Goal: Information Seeking & Learning: Learn about a topic

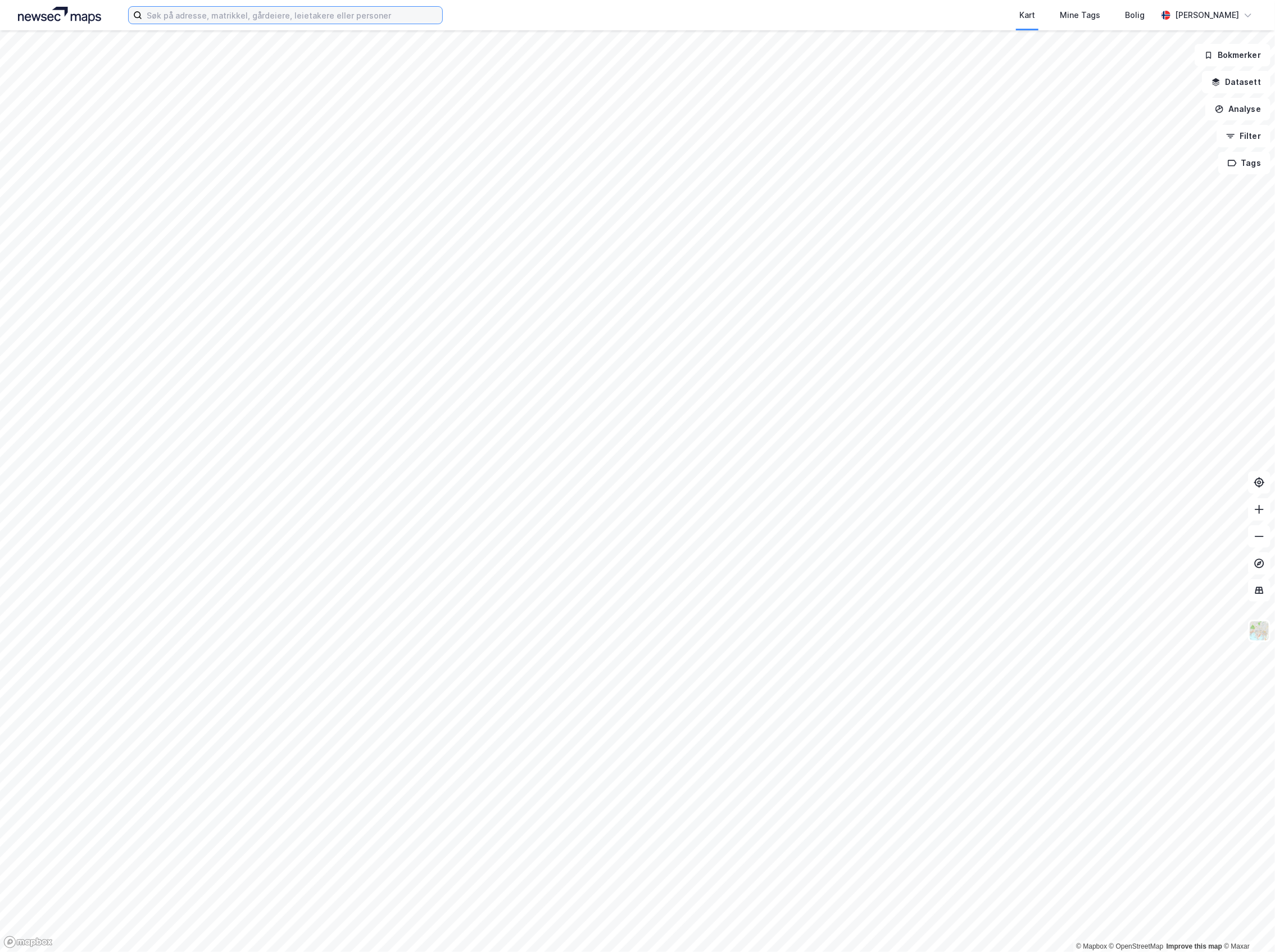
click at [320, 20] on input at bounding box center [293, 15] width 300 height 17
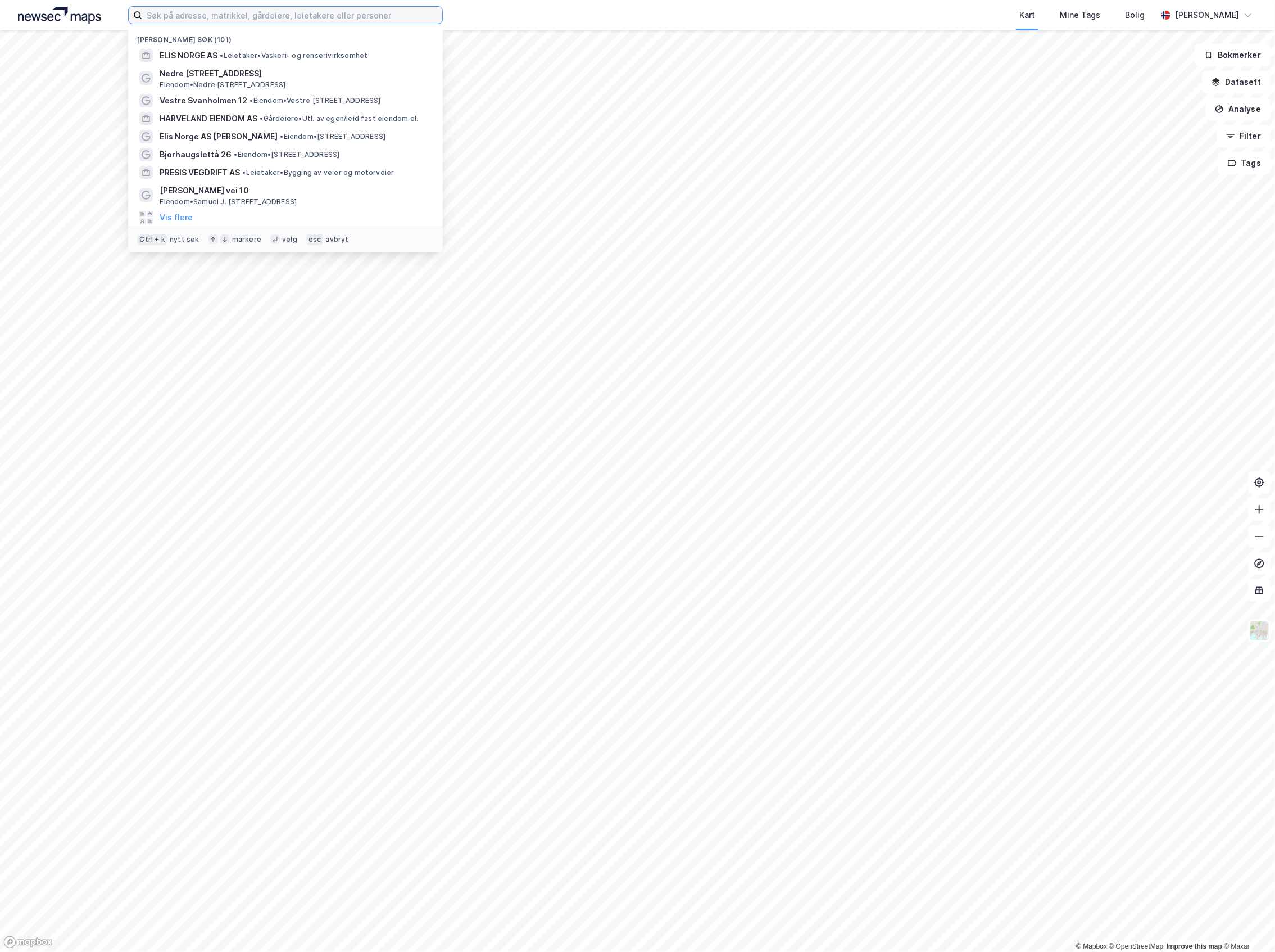
paste input "[STREET_ADDRESS]"
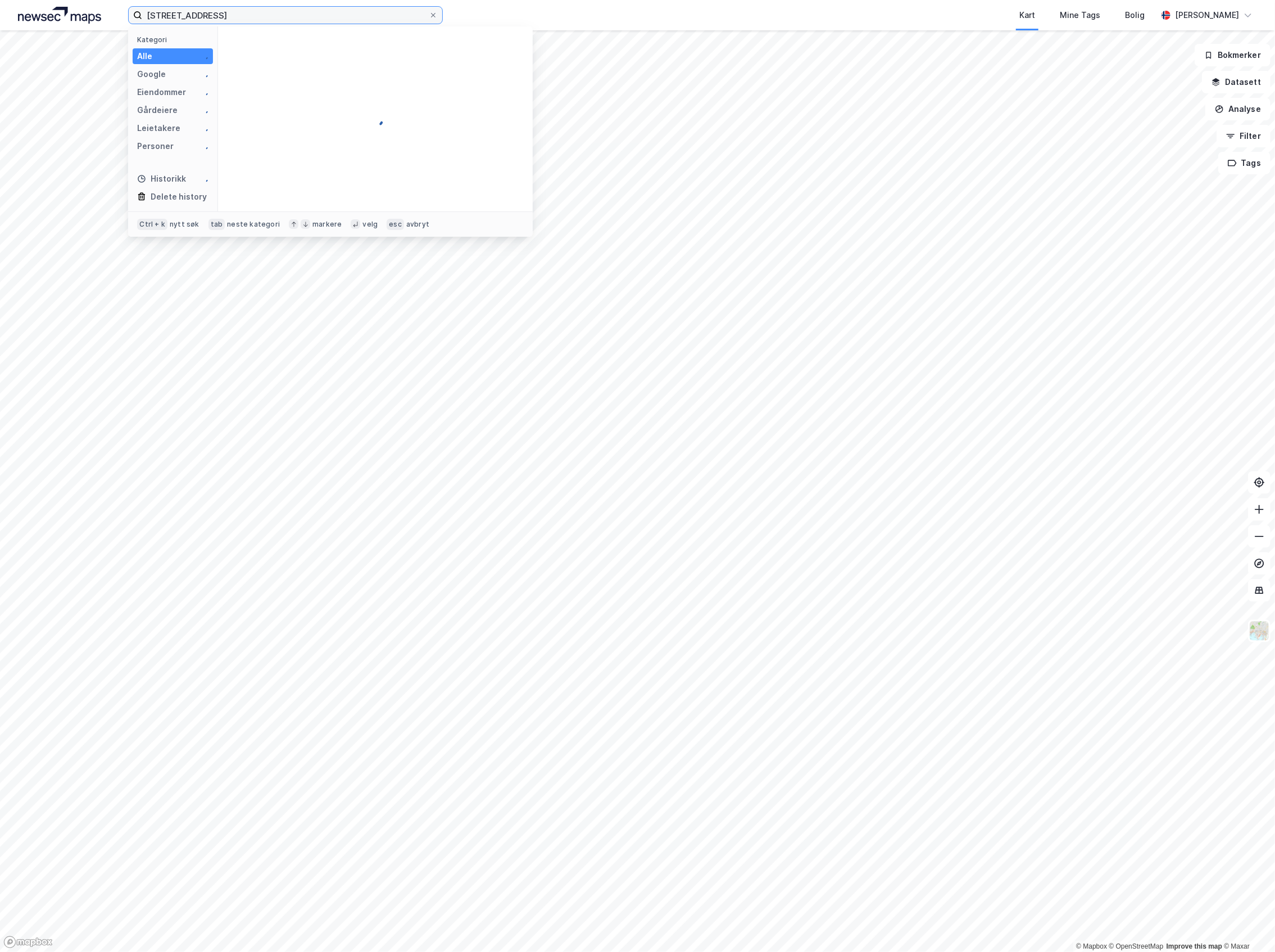
type input "[STREET_ADDRESS]"
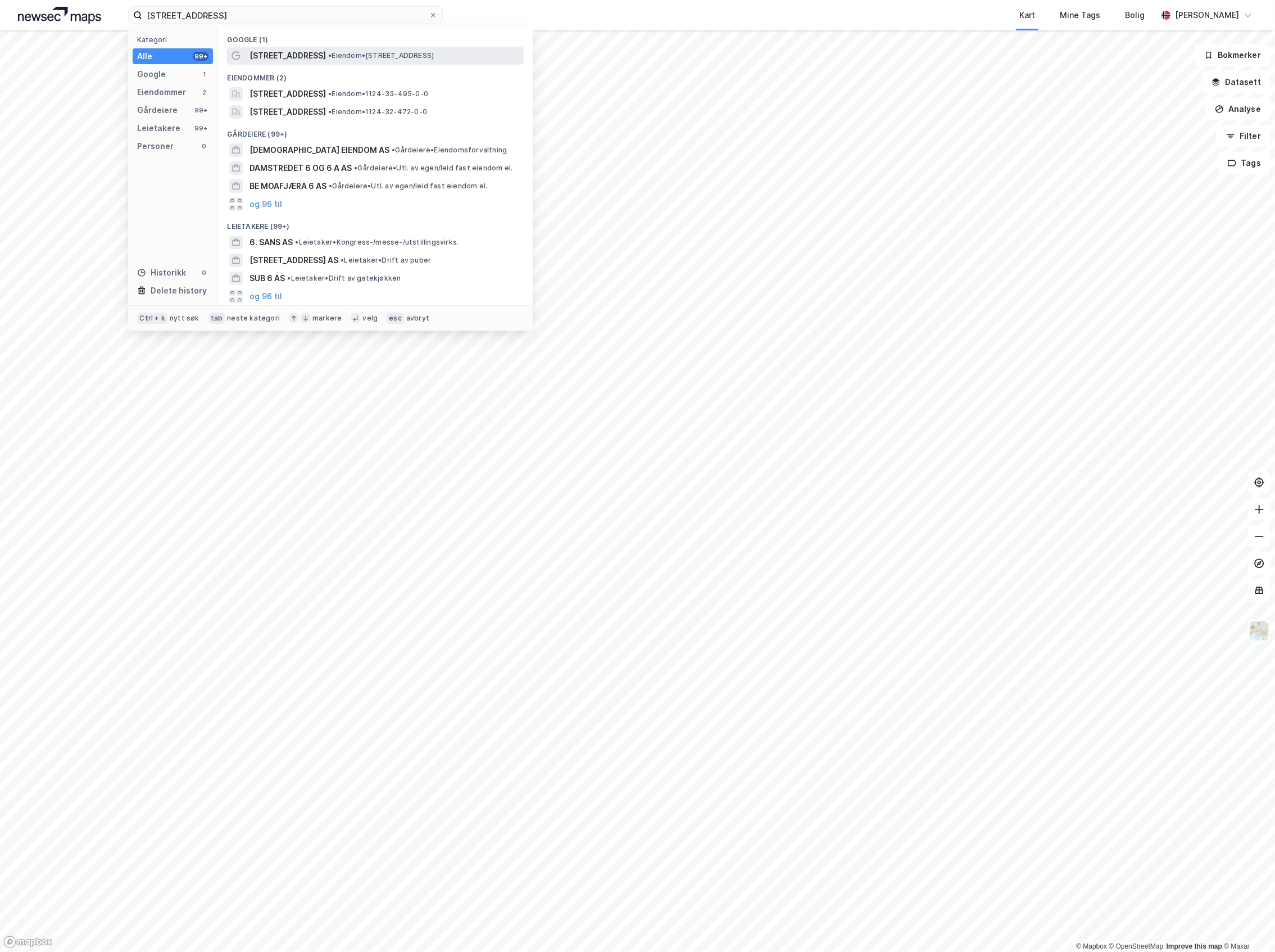
click at [322, 46] on div "Arabergvegen 6 • Eiendom • Arabergvegen 6, 4055 Sola" at bounding box center [376, 55] width 297 height 18
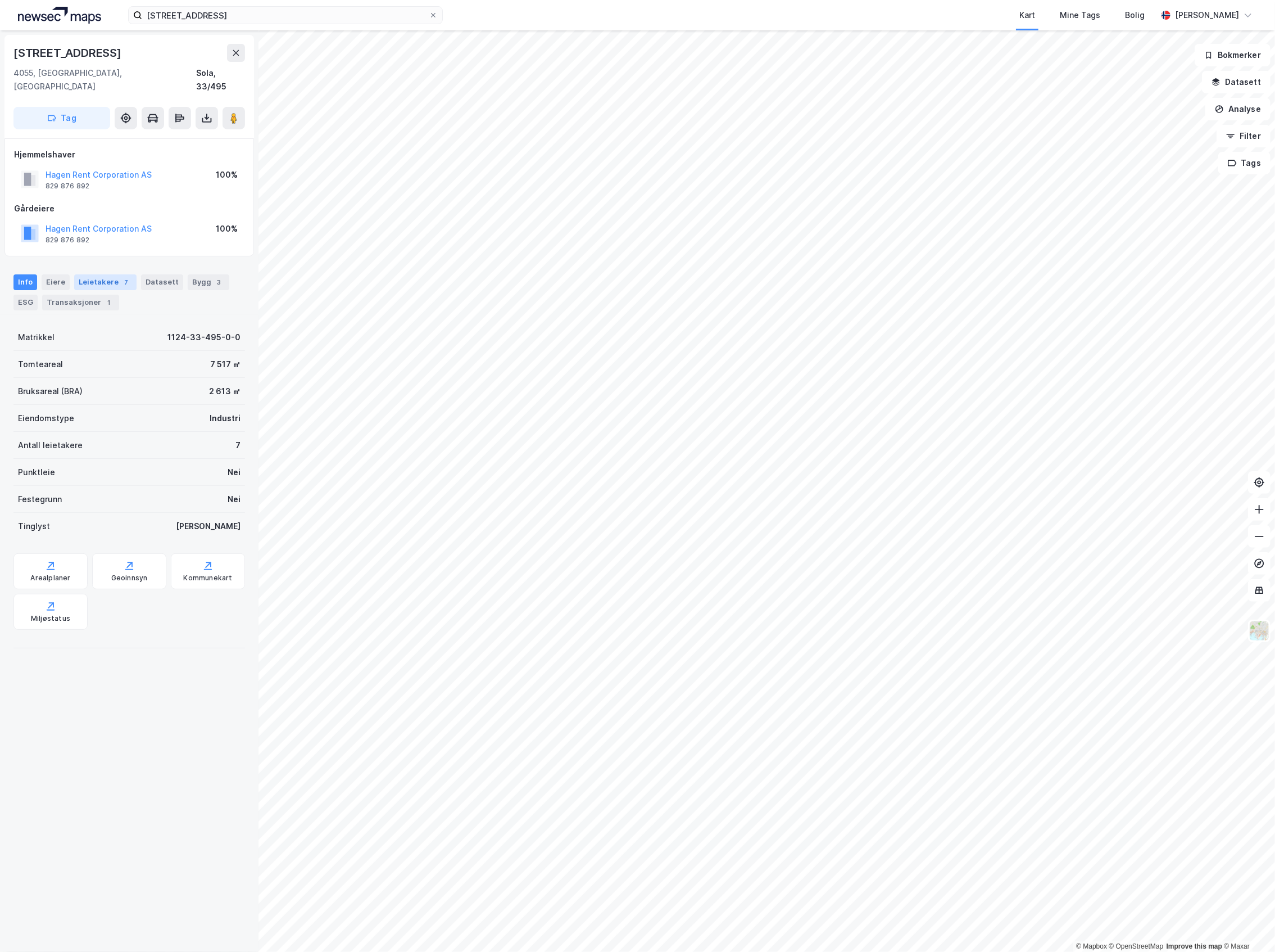
click at [121, 277] on div "7" at bounding box center [126, 282] width 11 height 11
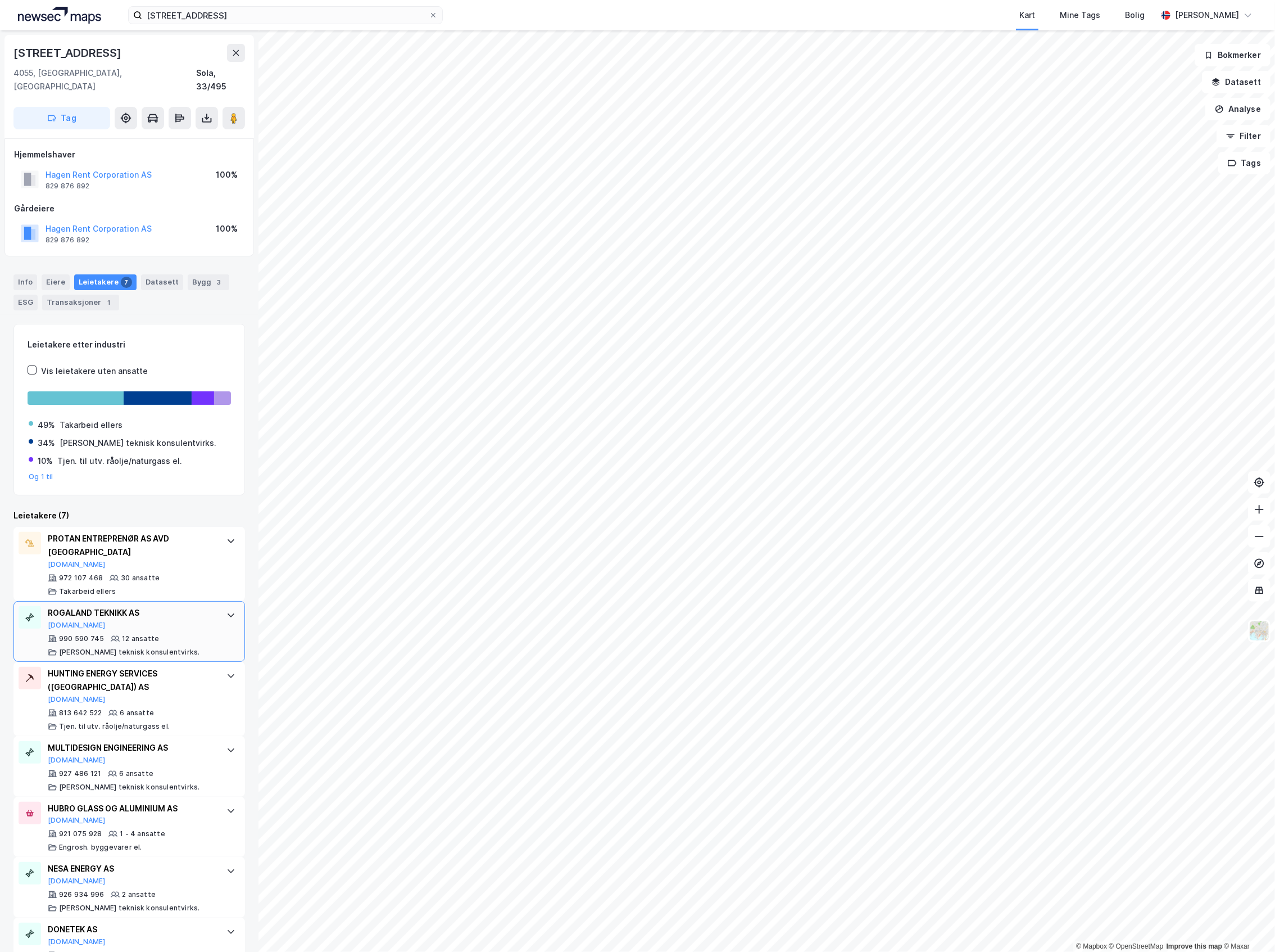
click at [134, 647] on div "Annen teknisk konsulentvirks." at bounding box center [129, 652] width 141 height 9
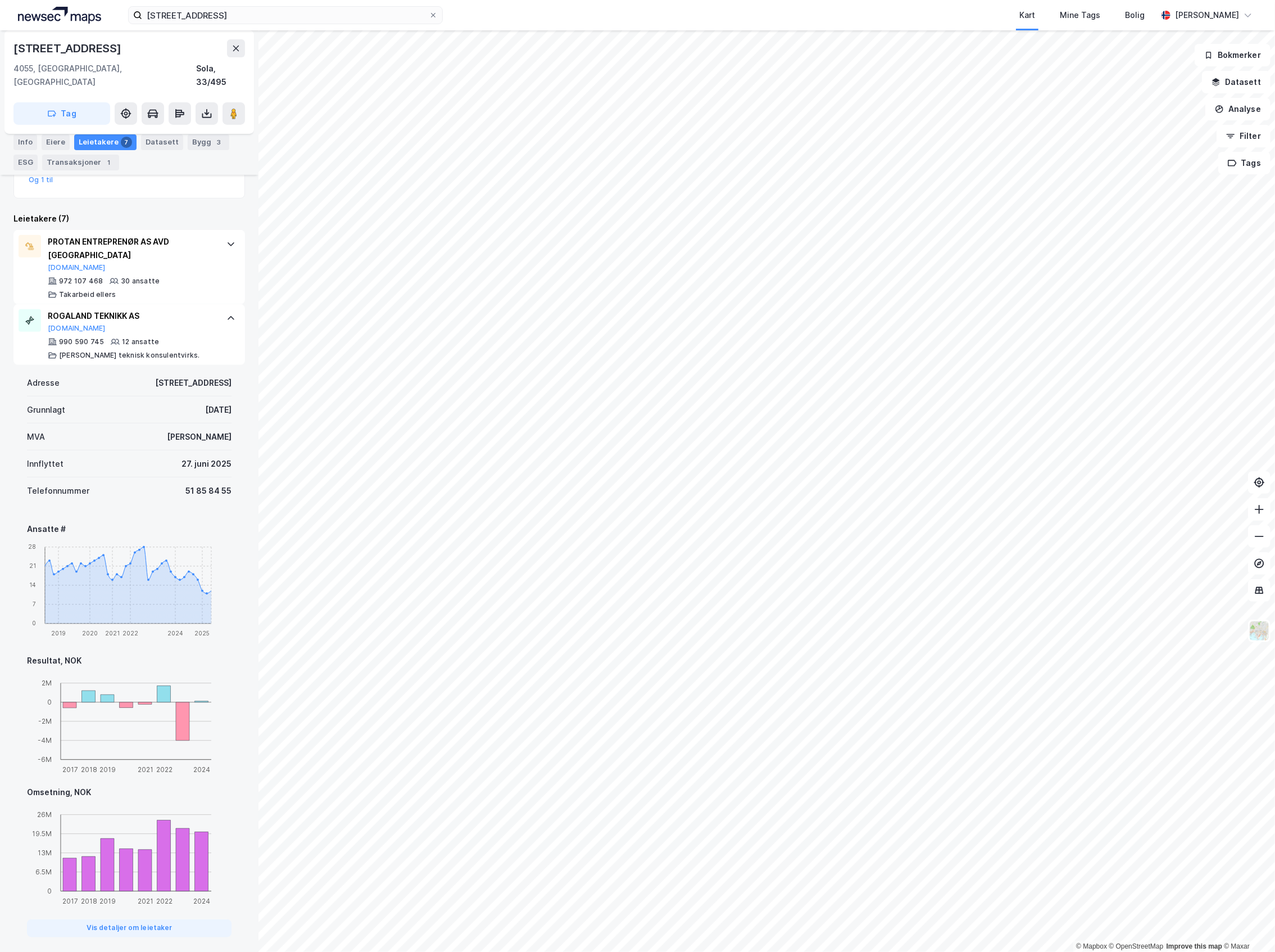
scroll to position [300, 0]
click at [226, 52] on div "Arabergvegen 6" at bounding box center [128, 48] width 231 height 18
click at [230, 46] on button at bounding box center [236, 48] width 18 height 18
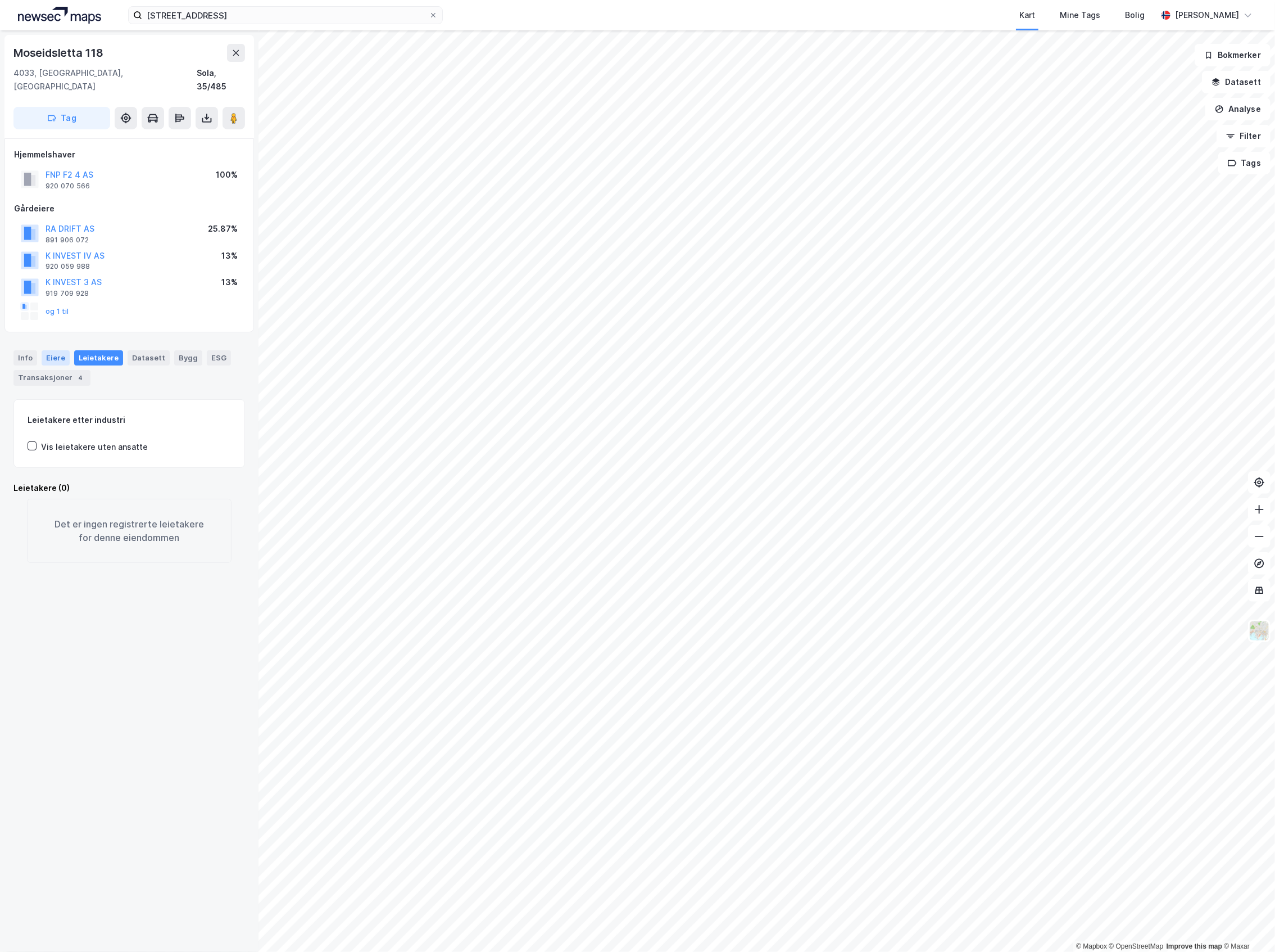
click at [61, 350] on div "Eiere" at bounding box center [56, 357] width 28 height 15
click at [24, 369] on div "Transaksjoner 4" at bounding box center [52, 377] width 77 height 16
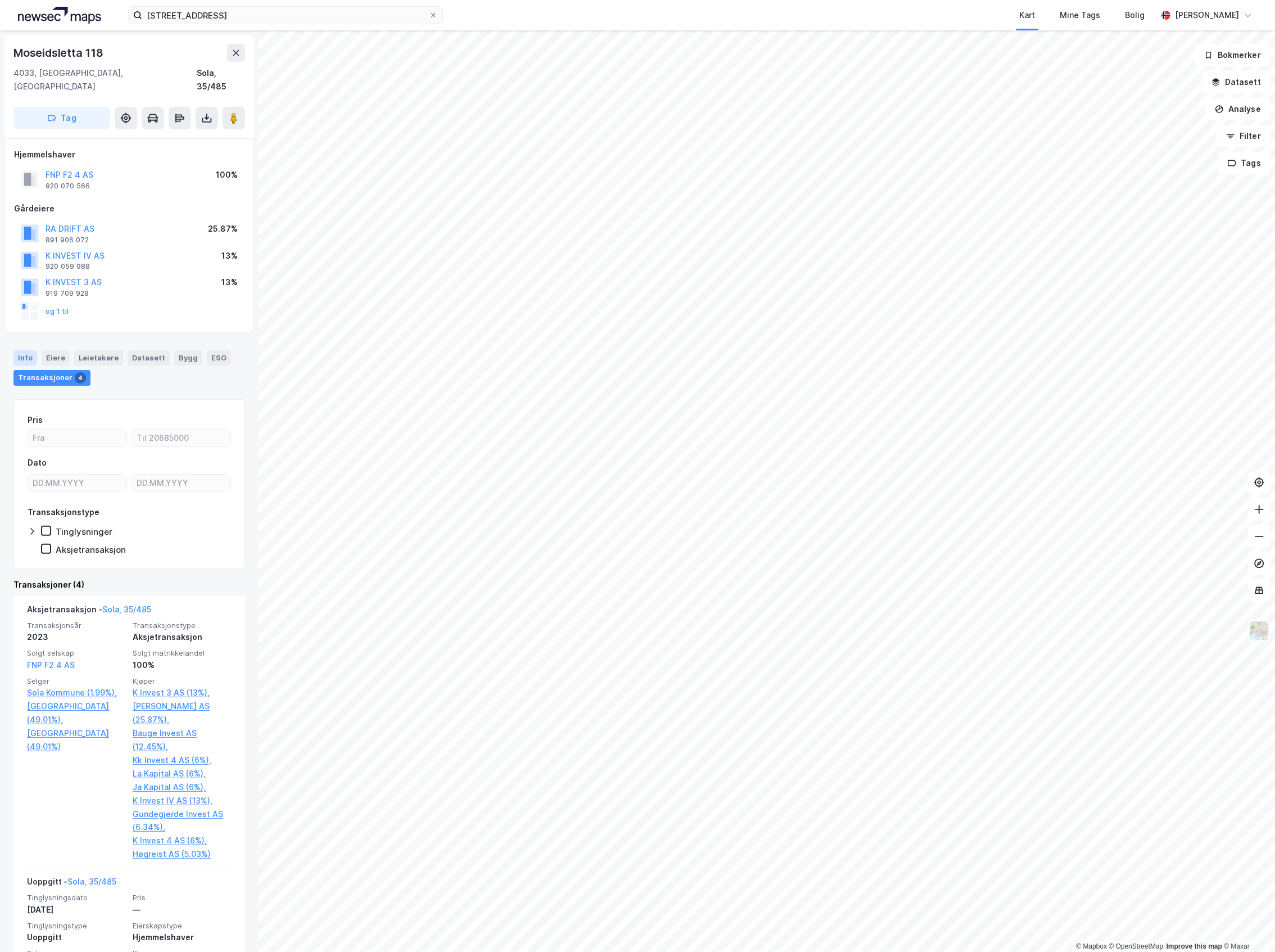
click at [23, 350] on div "Info" at bounding box center [24, 357] width 24 height 15
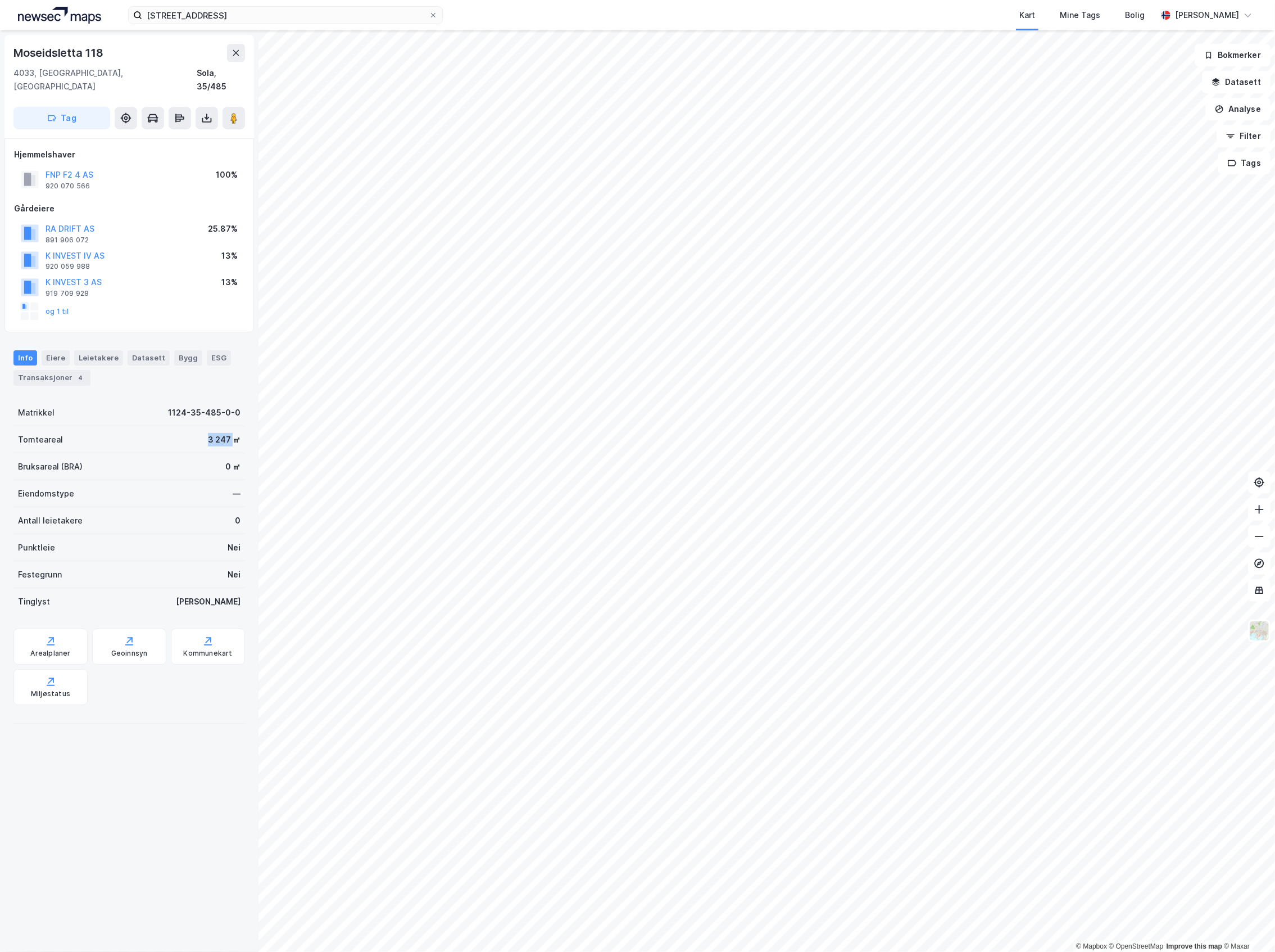
drag, startPoint x: 189, startPoint y: 418, endPoint x: 224, endPoint y: 432, distance: 37.7
click at [224, 432] on div "Tomteareal 3 247 ㎡" at bounding box center [128, 439] width 231 height 27
click at [1253, 134] on button "Filter" at bounding box center [1244, 136] width 54 height 23
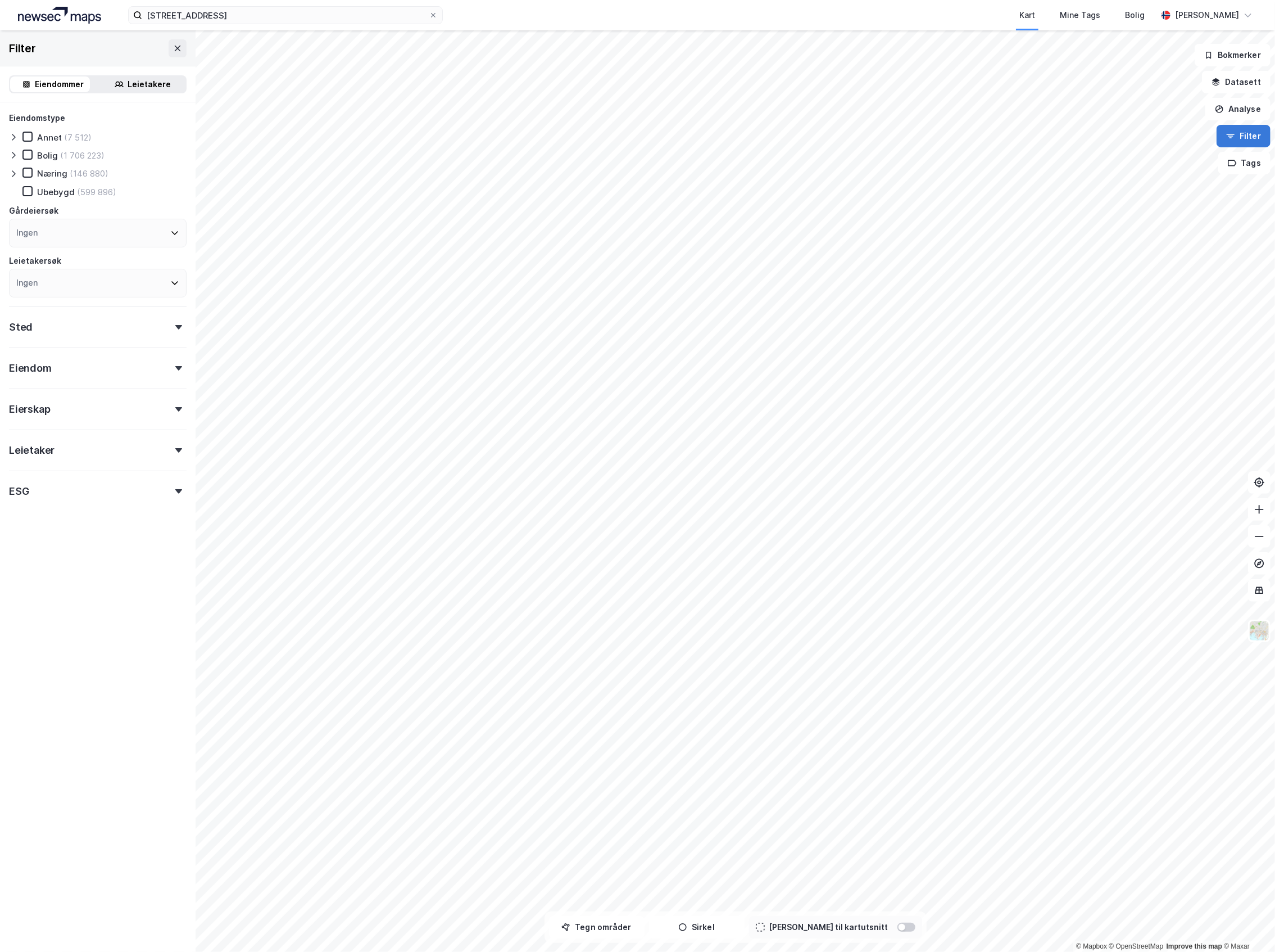
click at [1254, 134] on button "Filter" at bounding box center [1244, 136] width 54 height 23
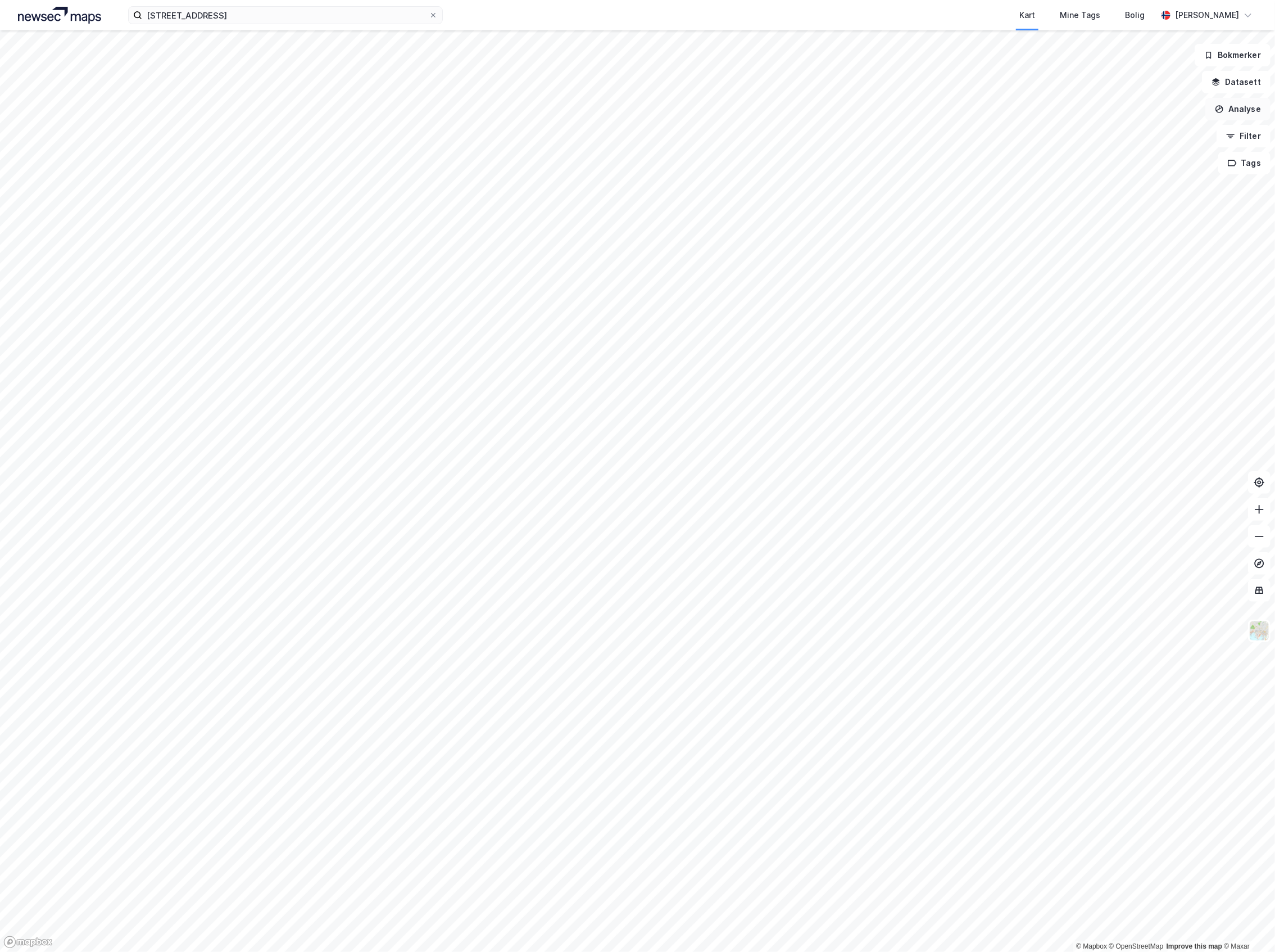
click at [1248, 108] on button "Analyse" at bounding box center [1237, 109] width 65 height 23
click at [1248, 88] on button "Datasett" at bounding box center [1237, 82] width 69 height 23
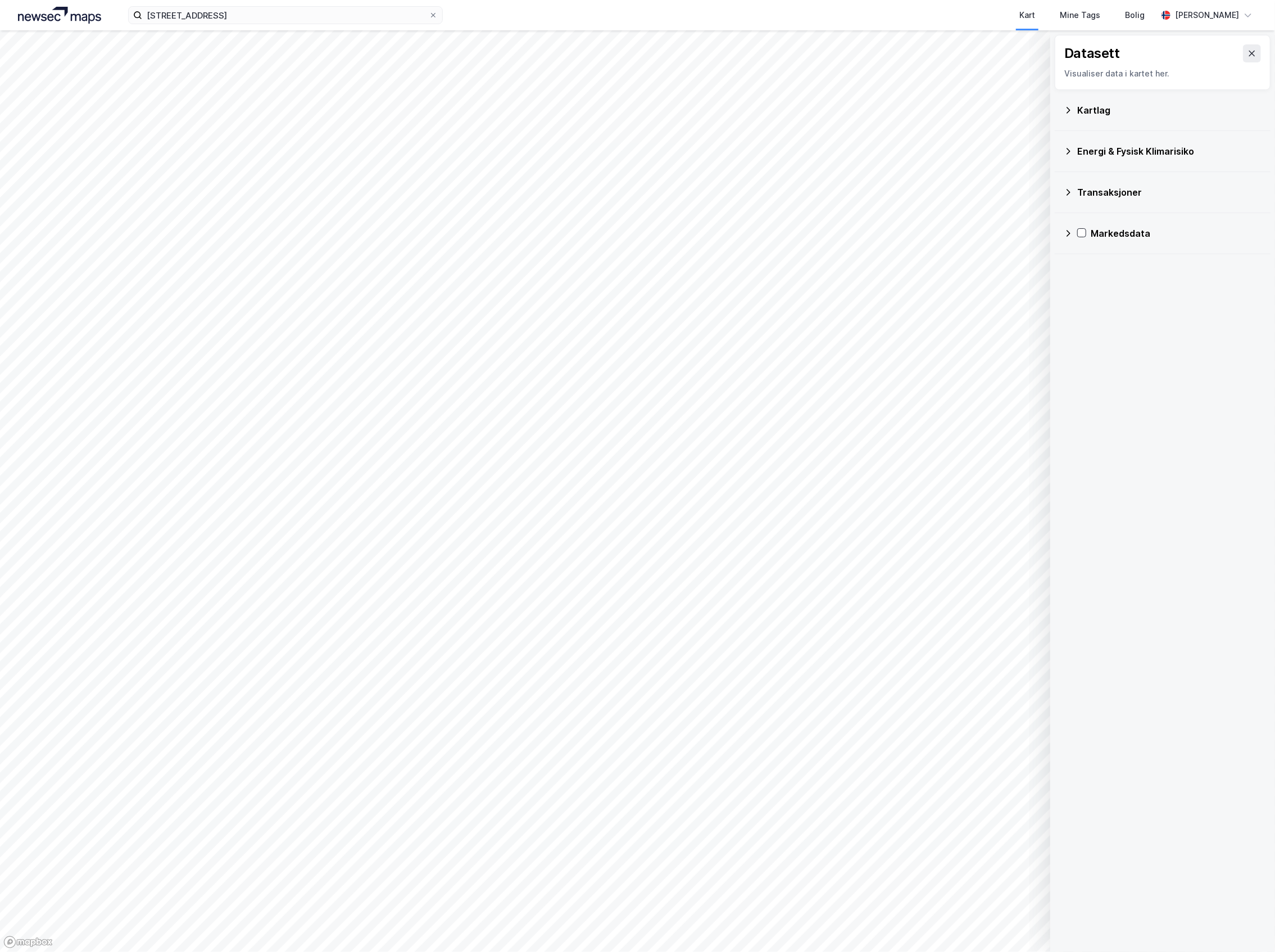
click at [1112, 111] on div "Kartlag" at bounding box center [1169, 109] width 184 height 13
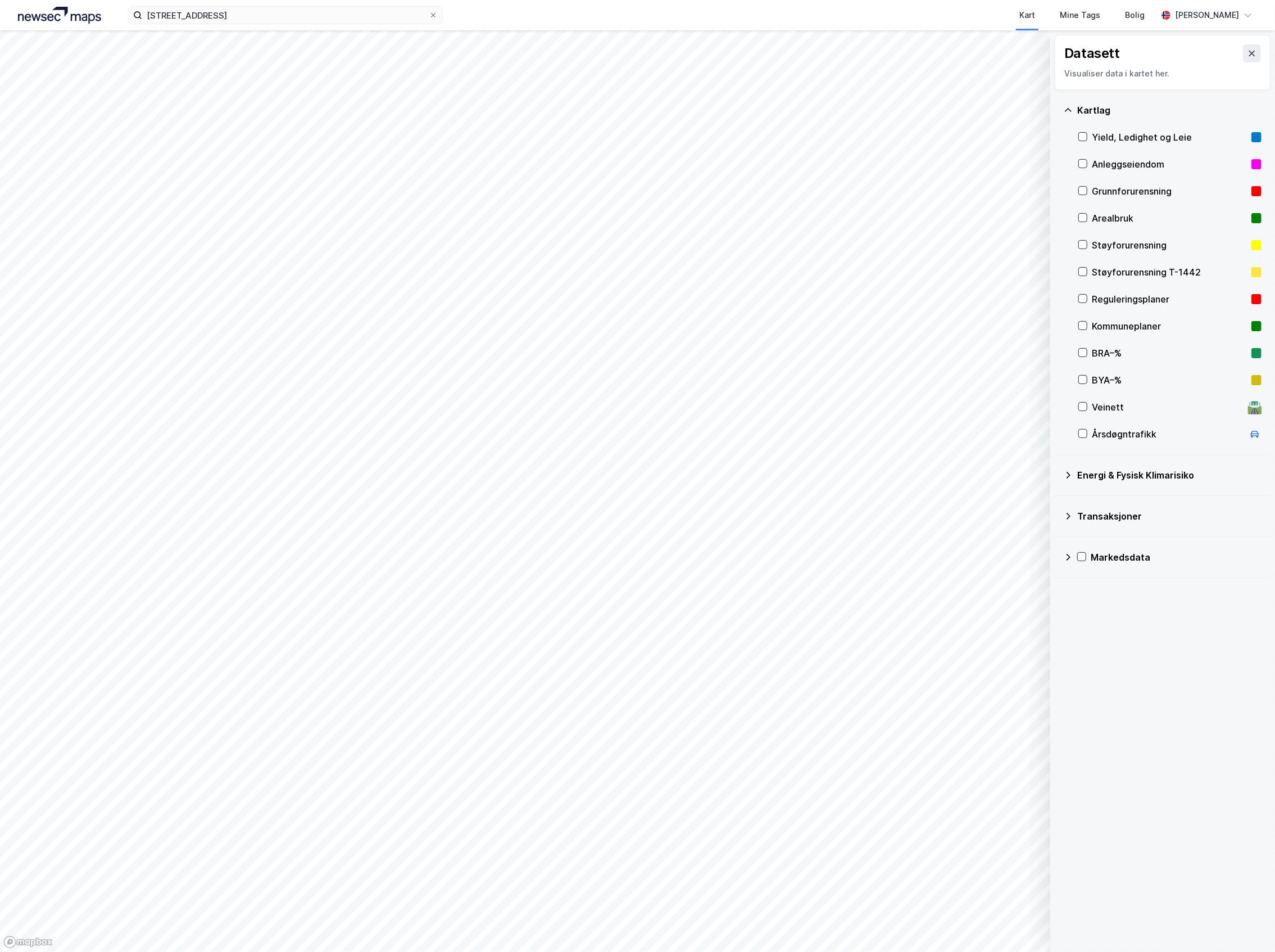
click at [1141, 301] on div "Reguleringsplaner" at bounding box center [1169, 299] width 155 height 13
click at [1244, 45] on button at bounding box center [1252, 53] width 18 height 18
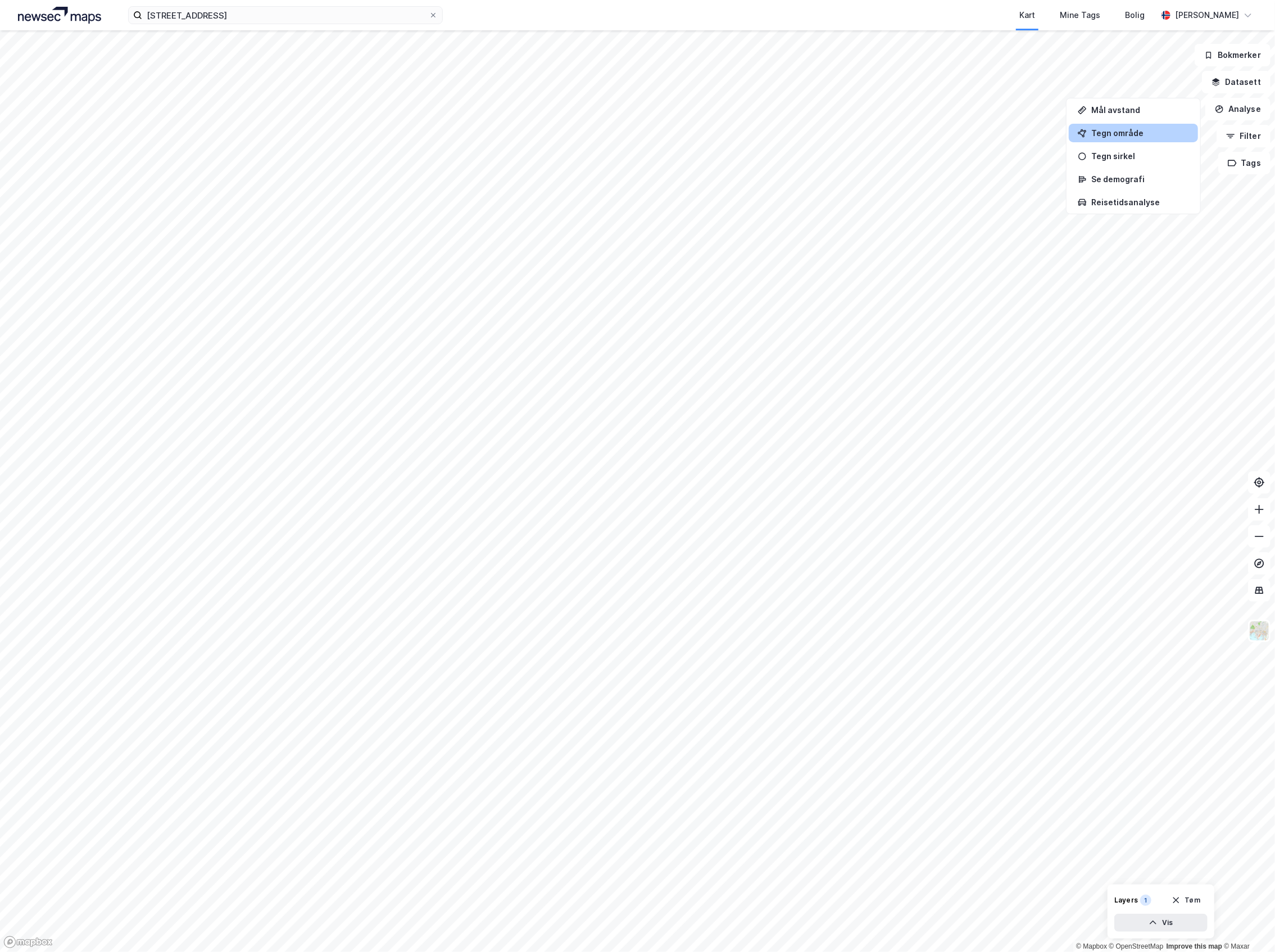
click at [1145, 131] on div "Tegn område" at bounding box center [1141, 133] width 98 height 10
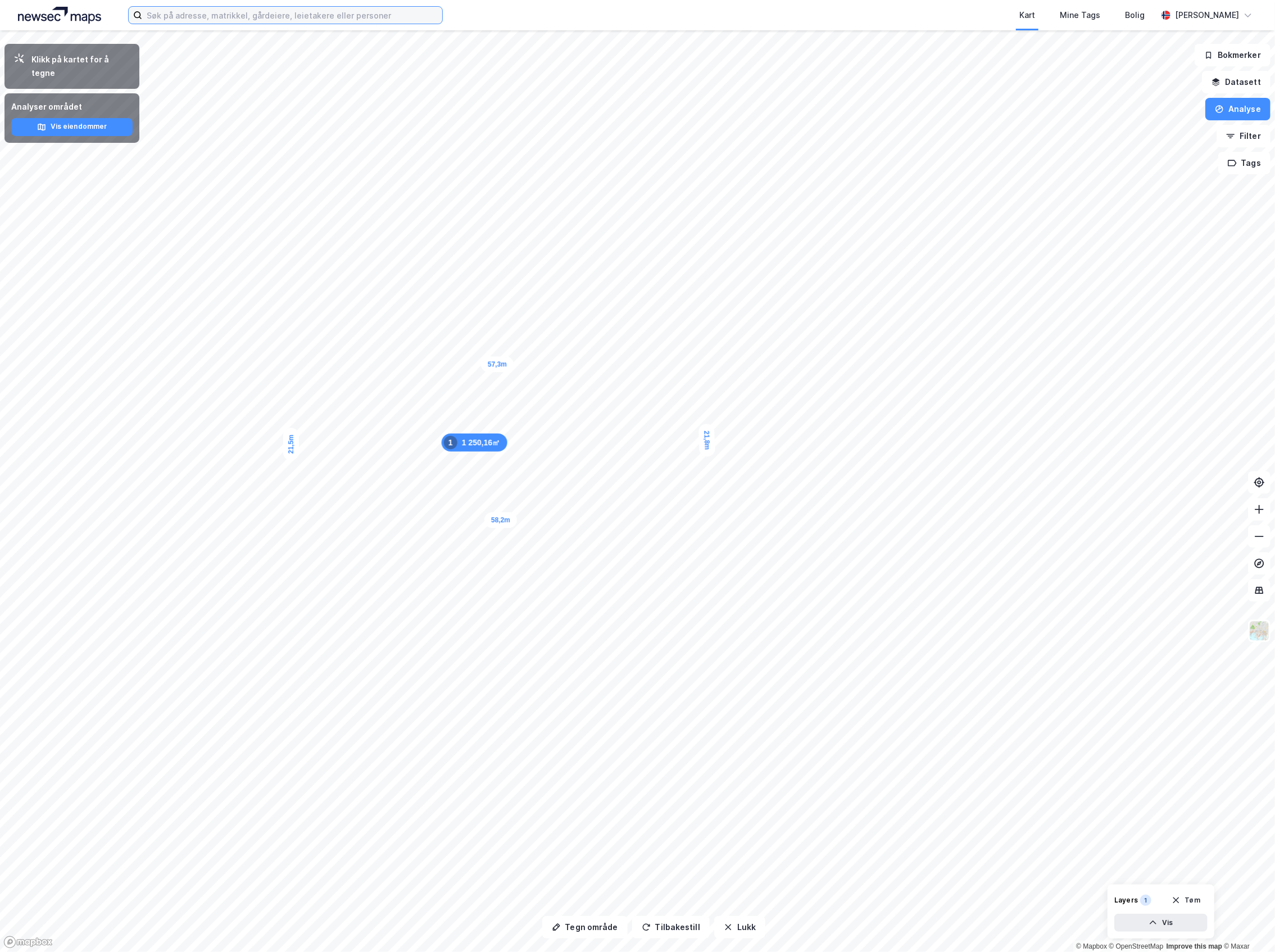
drag, startPoint x: 527, startPoint y: 436, endPoint x: 502, endPoint y: 438, distance: 25.1
click at [732, 925] on button "Lukk" at bounding box center [740, 927] width 52 height 23
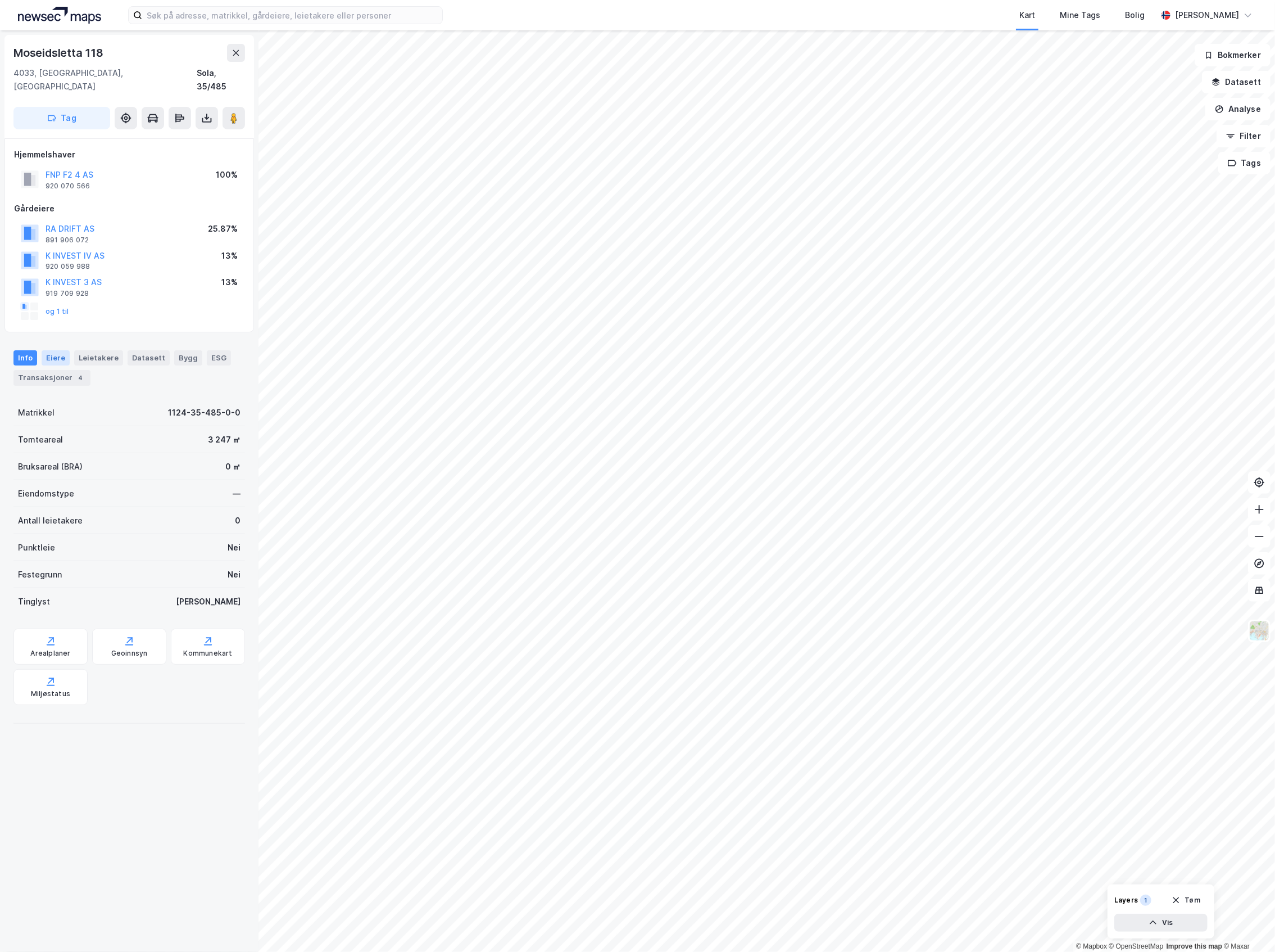
click at [45, 350] on div "Eiere" at bounding box center [56, 357] width 28 height 15
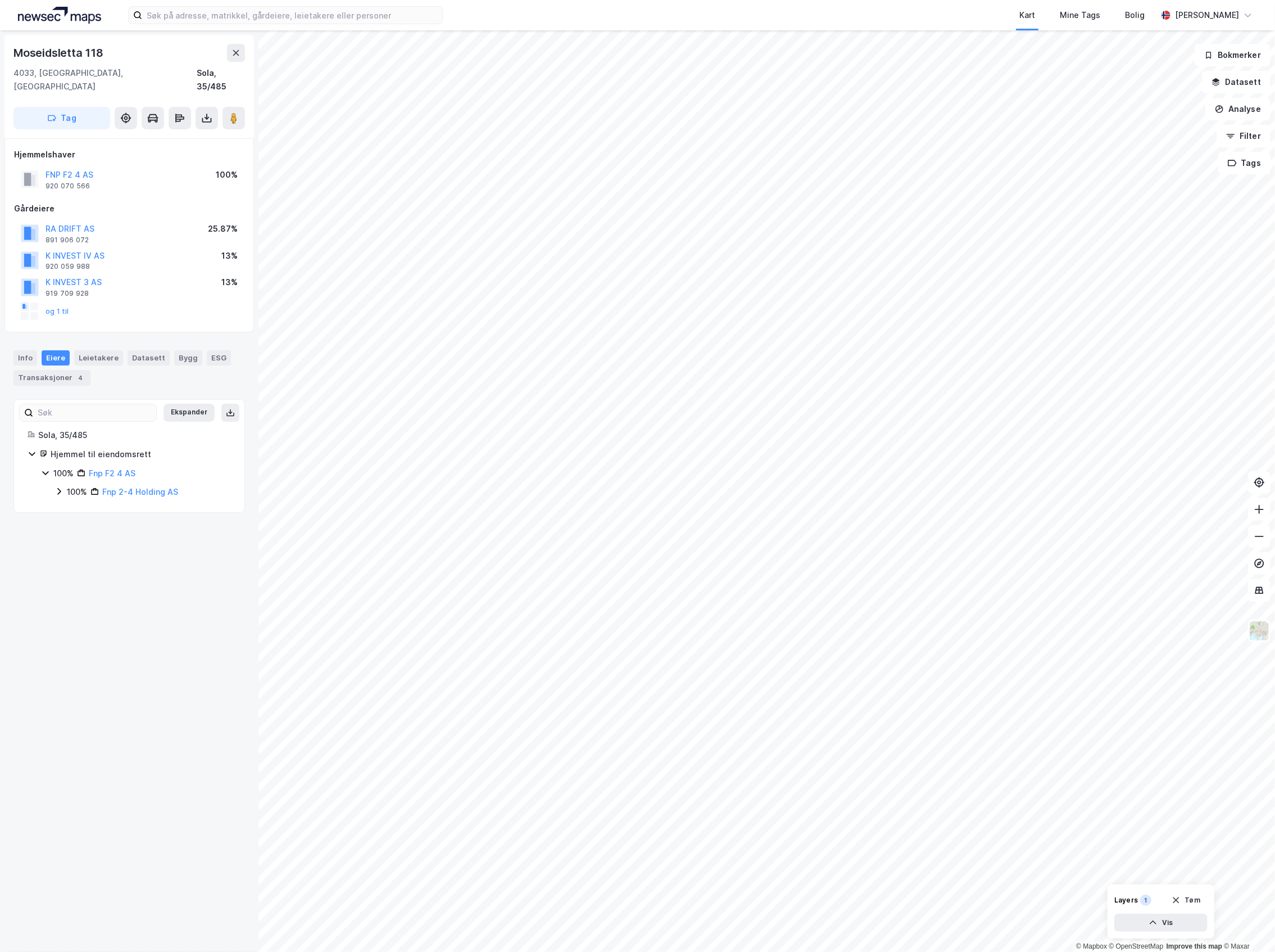
click at [64, 485] on div "100% Fnp 2-4 Holding AS" at bounding box center [142, 491] width 176 height 13
click at [75, 506] on icon at bounding box center [72, 510] width 9 height 9
click at [85, 525] on icon at bounding box center [86, 529] width 9 height 9
click at [98, 632] on div "50%" at bounding box center [101, 625] width 17 height 13
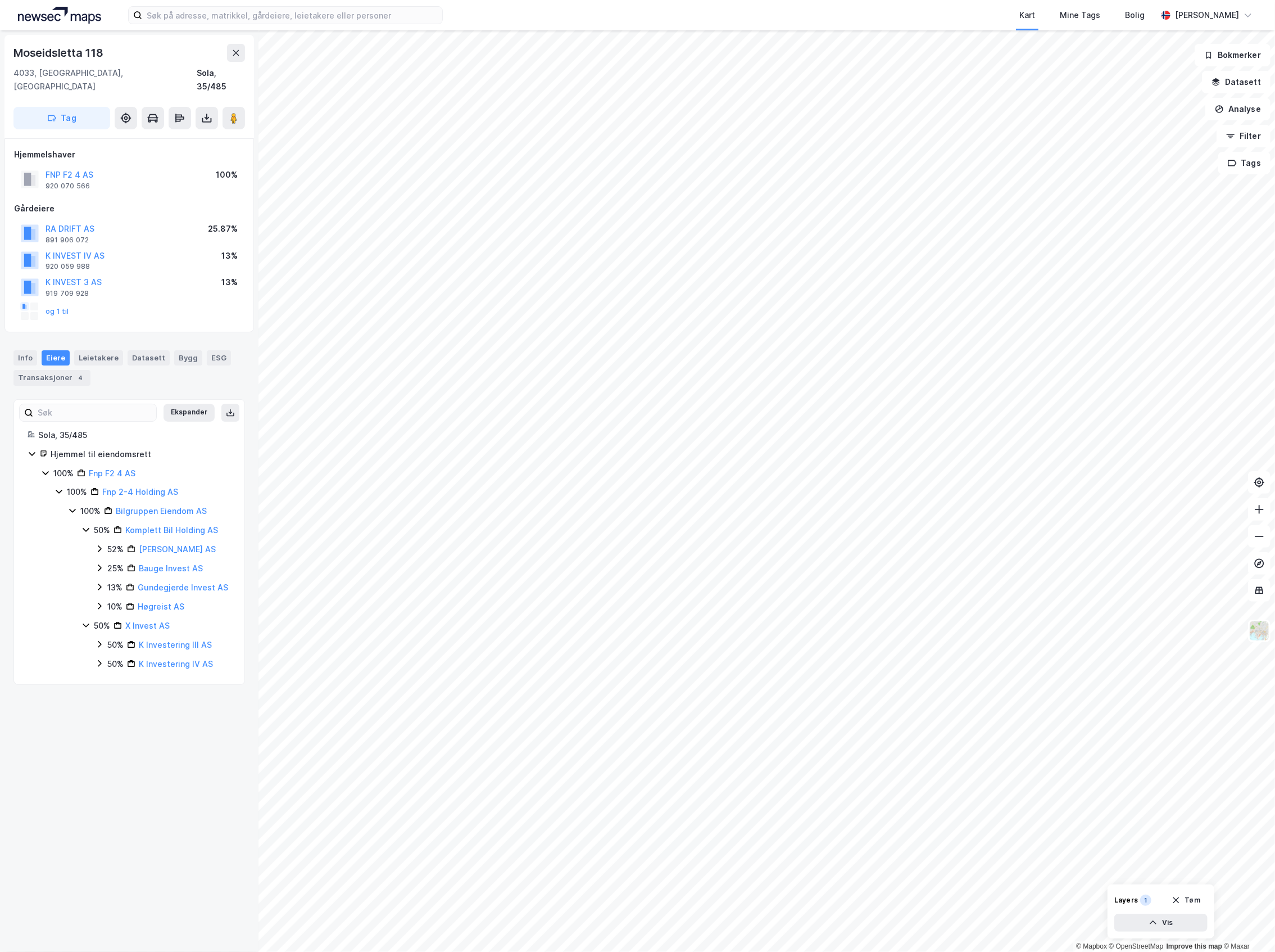
click at [106, 647] on div "50% K Investering III AS" at bounding box center [163, 644] width 136 height 13
click at [104, 735] on div "Ekspander Sola, 35/485 Hjemmel til eiendomsrett 100% Fnp F2 4 AS 100% Fnp 2-4 H…" at bounding box center [128, 570] width 231 height 343
click at [103, 725] on icon at bounding box center [100, 721] width 9 height 9
click at [27, 350] on div "Info" at bounding box center [24, 357] width 24 height 15
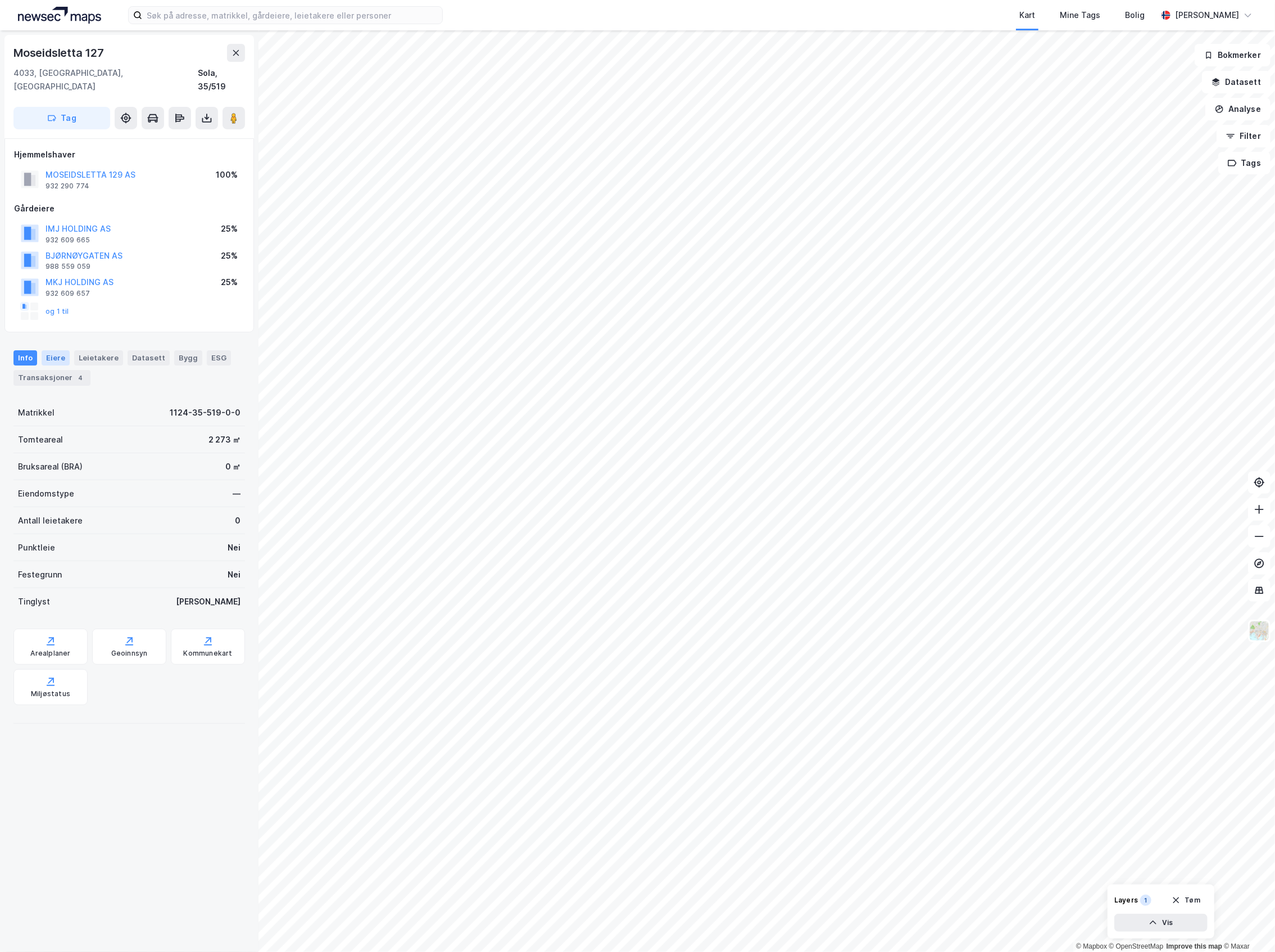
click at [52, 351] on div "Eiere" at bounding box center [56, 357] width 28 height 15
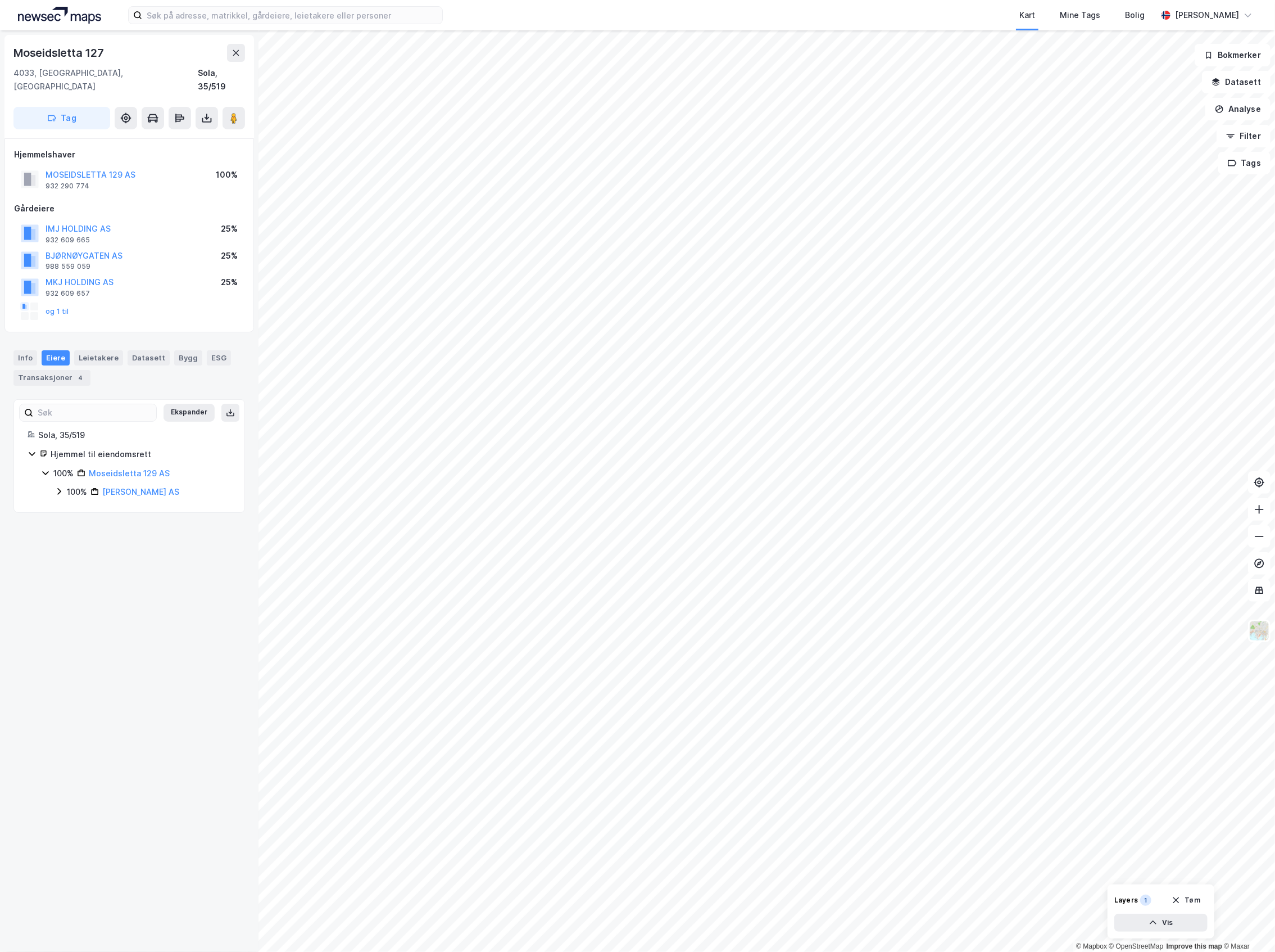
click at [68, 485] on div "100%" at bounding box center [77, 491] width 20 height 13
click at [1242, 79] on button "Datasett" at bounding box center [1237, 82] width 69 height 23
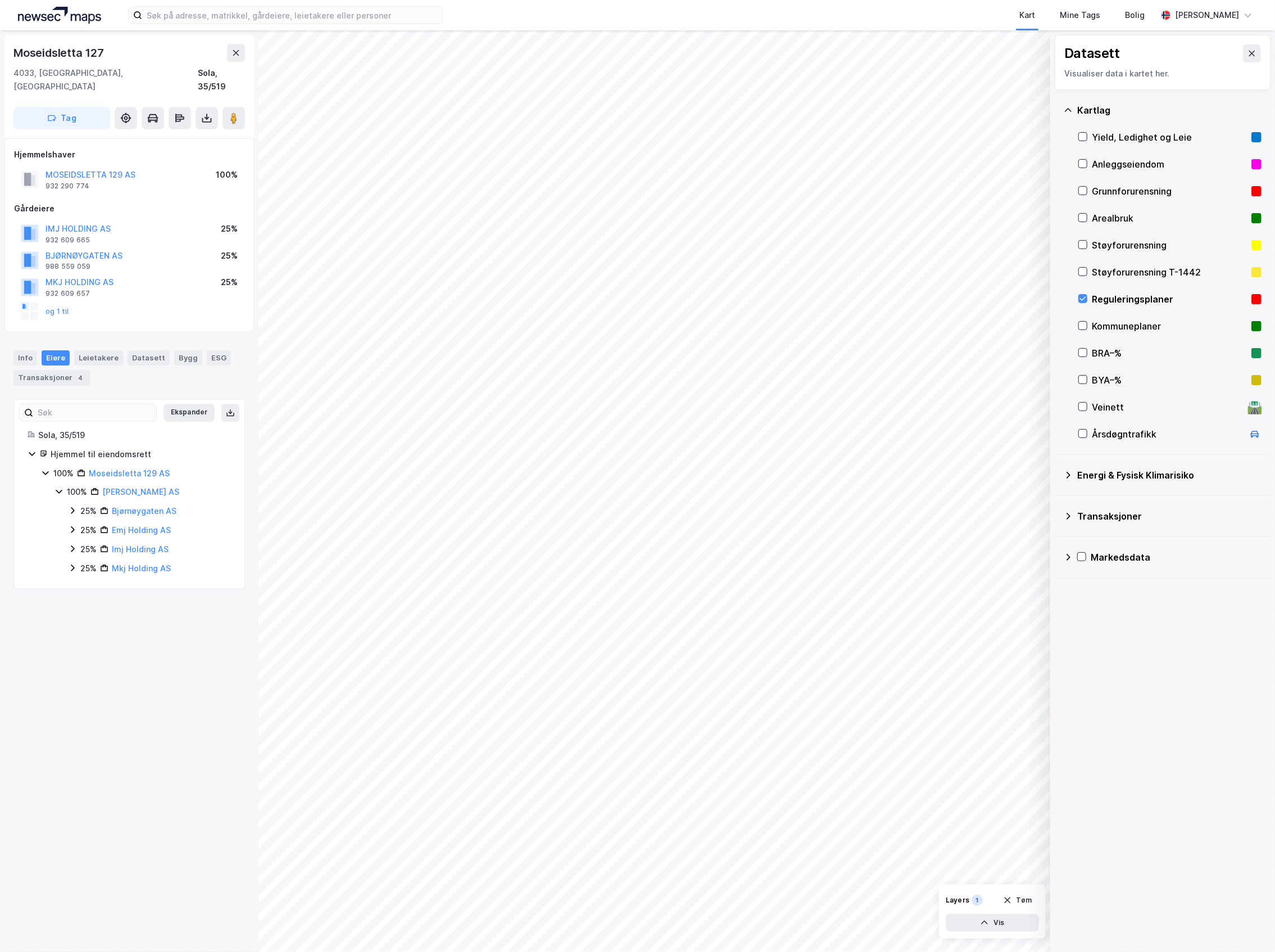
click at [1142, 297] on div "Reguleringsplaner" at bounding box center [1169, 299] width 155 height 13
click at [62, 488] on icon at bounding box center [59, 493] width 9 height 9
click at [81, 506] on div "25%" at bounding box center [88, 512] width 17 height 13
click at [84, 551] on div "25%" at bounding box center [88, 549] width 17 height 13
click at [78, 596] on div "25% Imj Holding AS" at bounding box center [149, 588] width 163 height 13
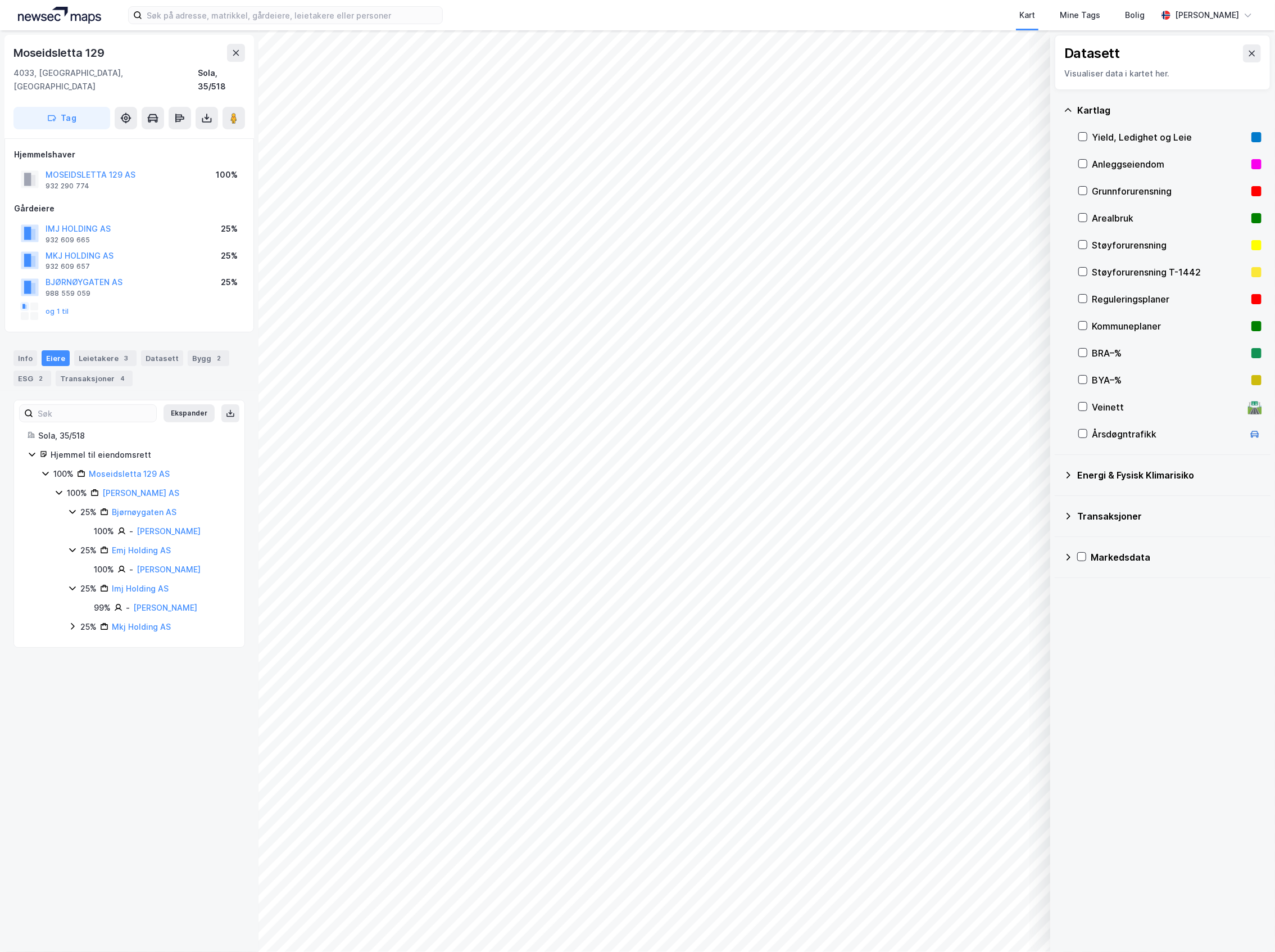
click at [78, 633] on div "25% Mkj Holding AS" at bounding box center [149, 626] width 163 height 13
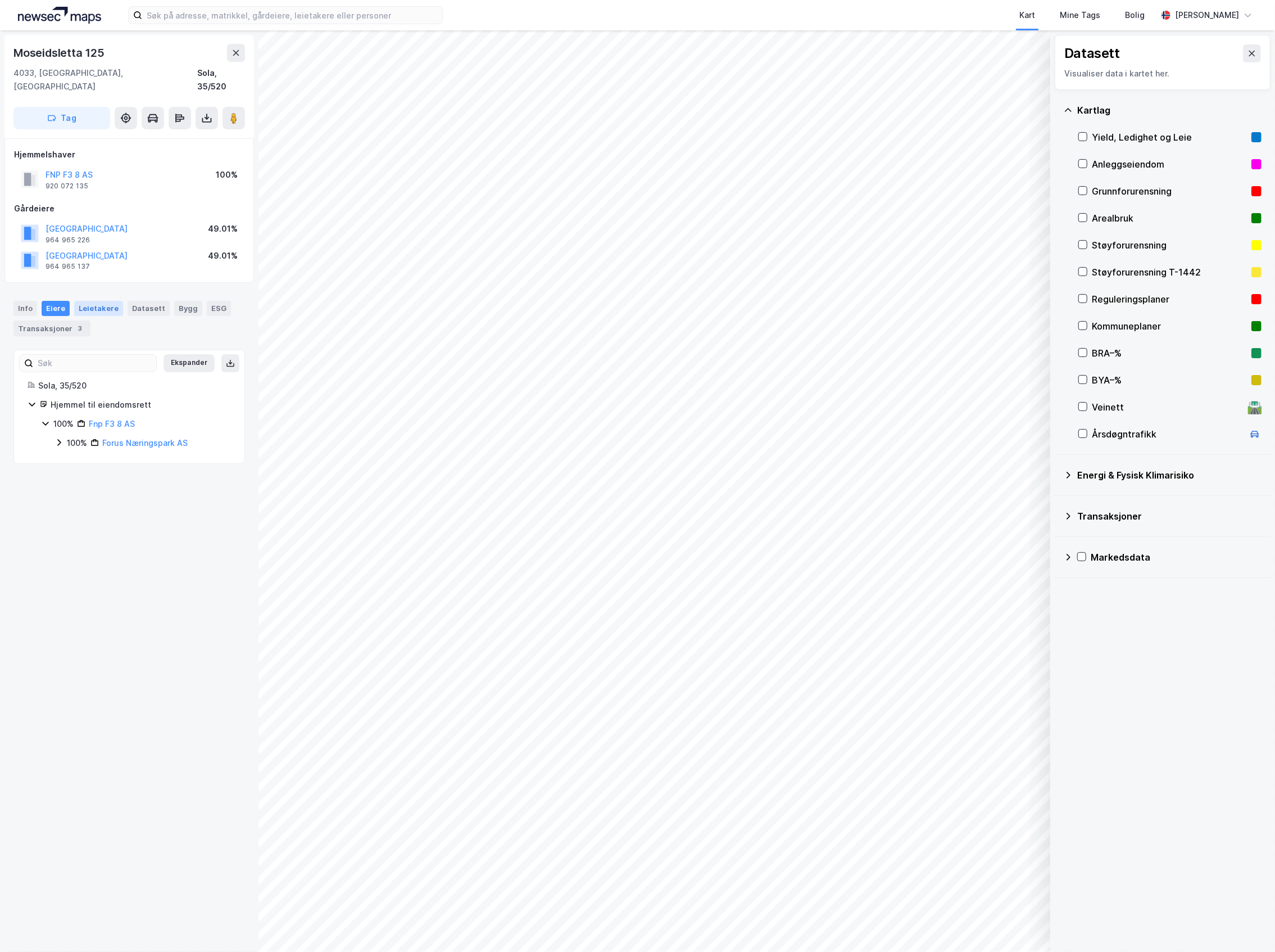
click at [93, 301] on div "Leietakere" at bounding box center [99, 307] width 49 height 15
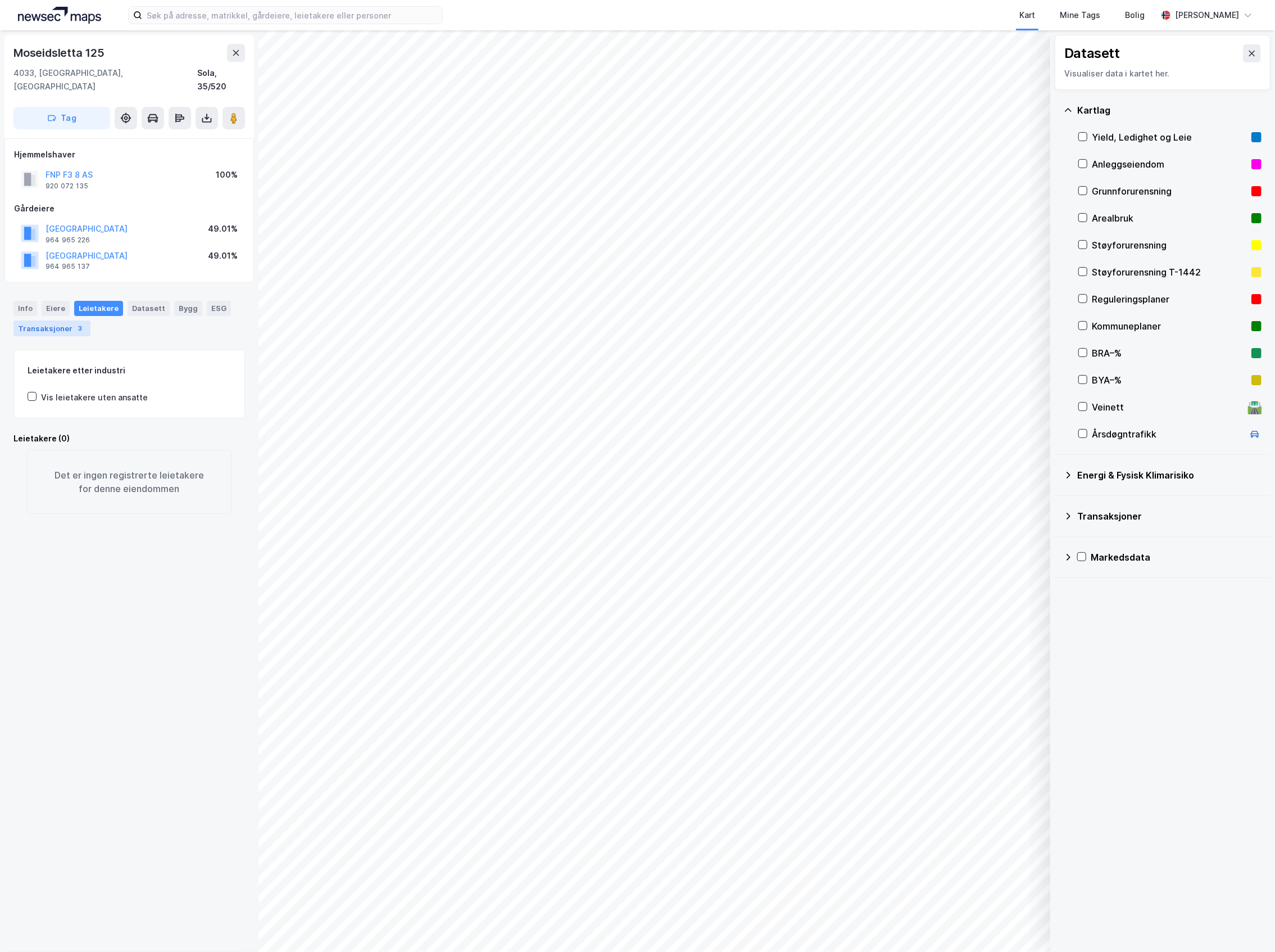
click at [75, 322] on div "3" at bounding box center [80, 328] width 11 height 11
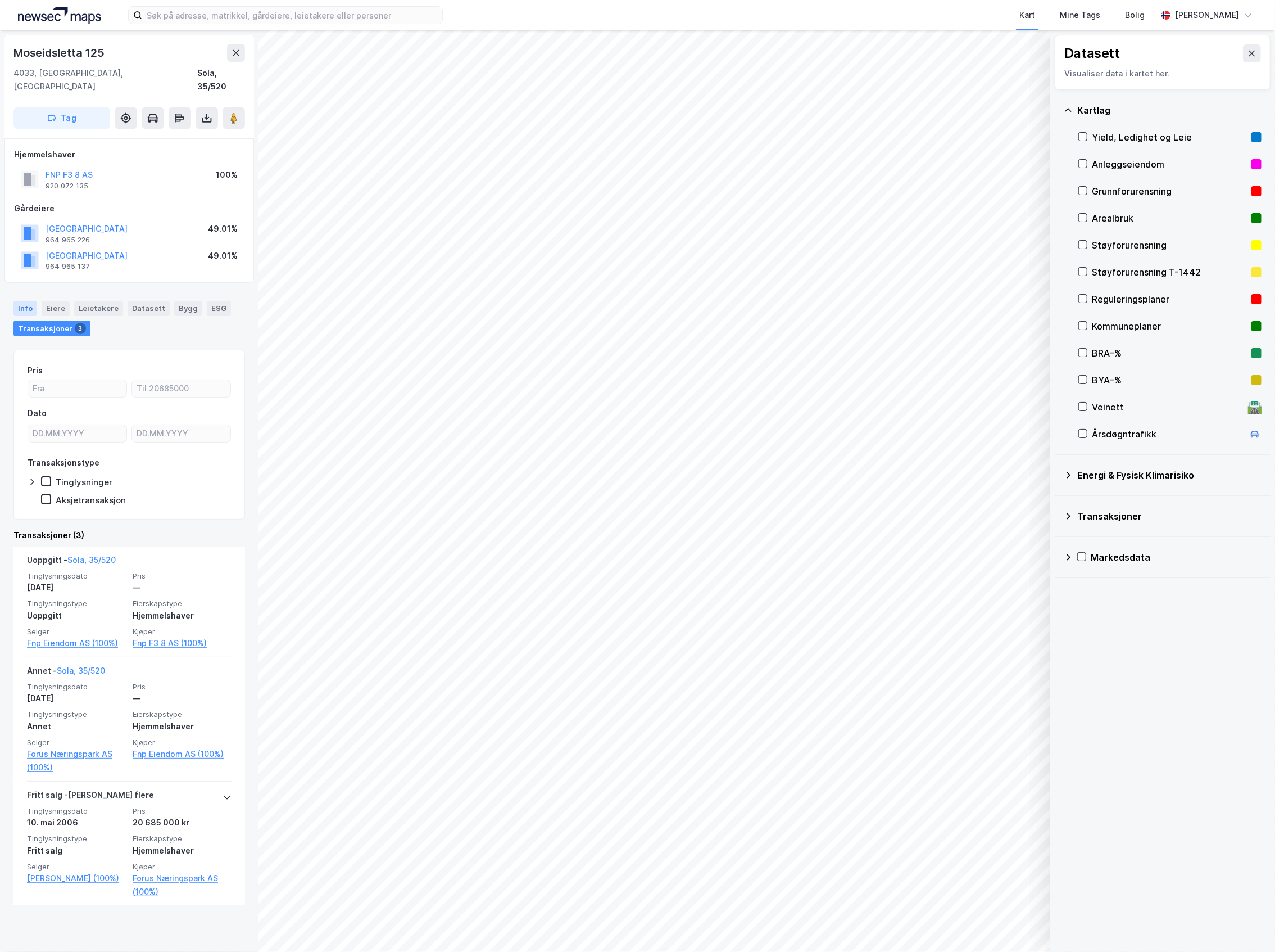
click at [30, 300] on div "Info" at bounding box center [24, 307] width 24 height 15
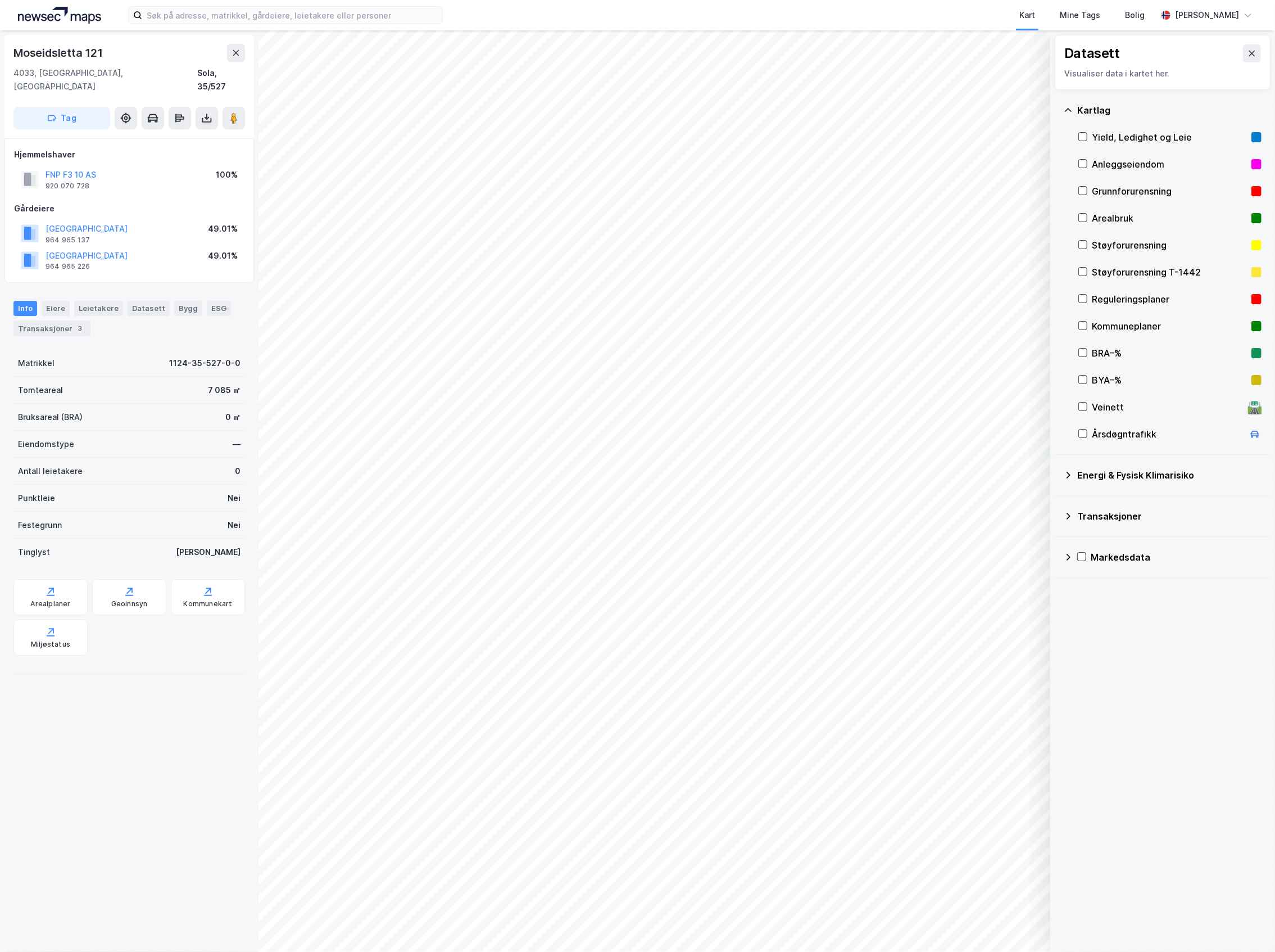
click at [575, 23] on div "Kart Mine Tags Bolig Joakim Neresen © Mapbox © OpenStreetMap Improve this map ©…" at bounding box center [638, 476] width 1275 height 952
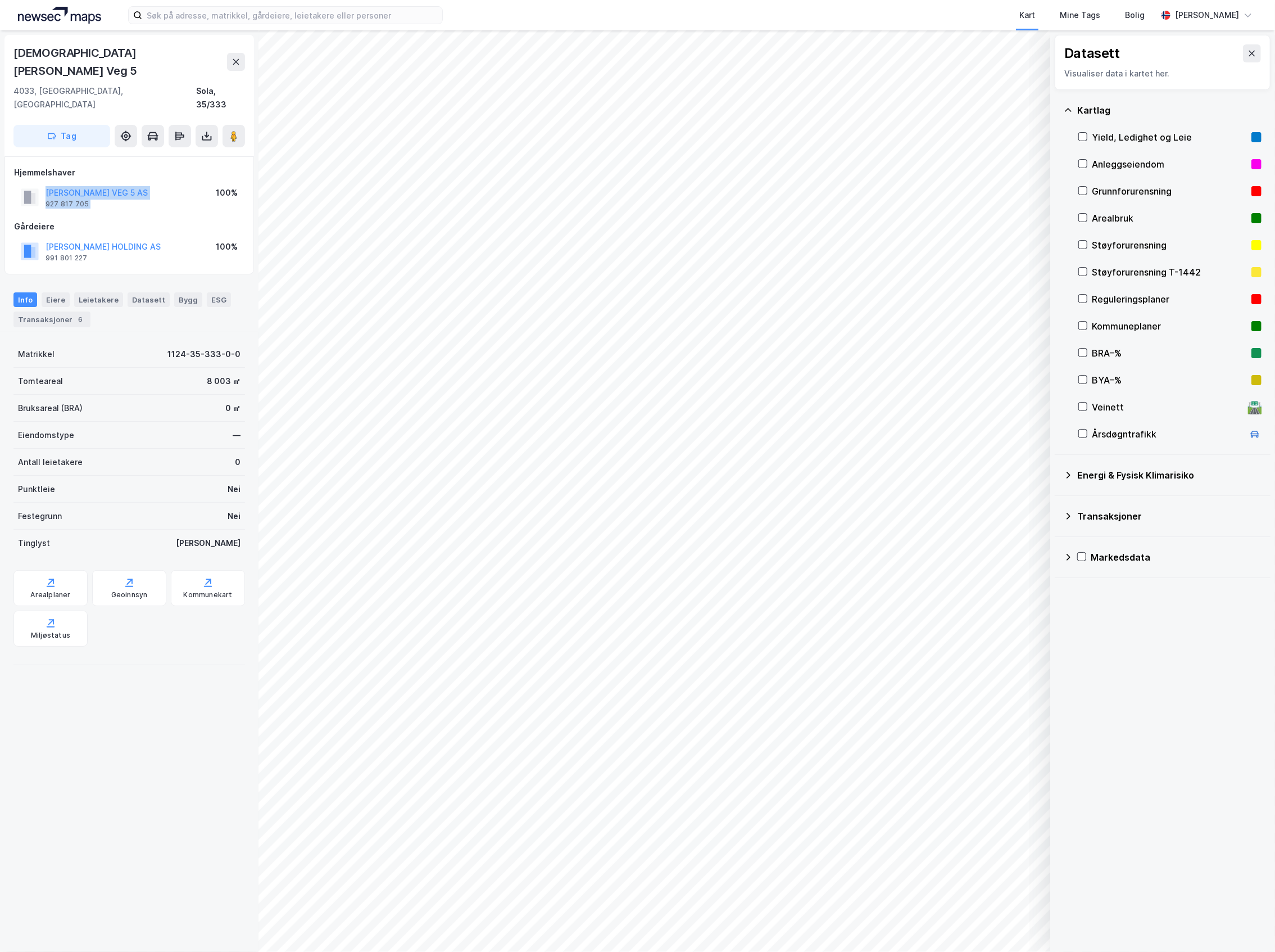
drag, startPoint x: 207, startPoint y: 149, endPoint x: 214, endPoint y: 161, distance: 13.9
click at [214, 166] on div "Hjemmelshaver CHRISTIAN AUGUST THORINGS VEG 5 AS 927 817 705 100%" at bounding box center [129, 188] width 231 height 45
click at [204, 183] on div "CHRISTIAN AUGUST THORINGS VEG 5 AS 927 817 705 100%" at bounding box center [129, 197] width 231 height 27
copy button "CHRISTIAN AUGUST THORINGS VEG 5 AS"
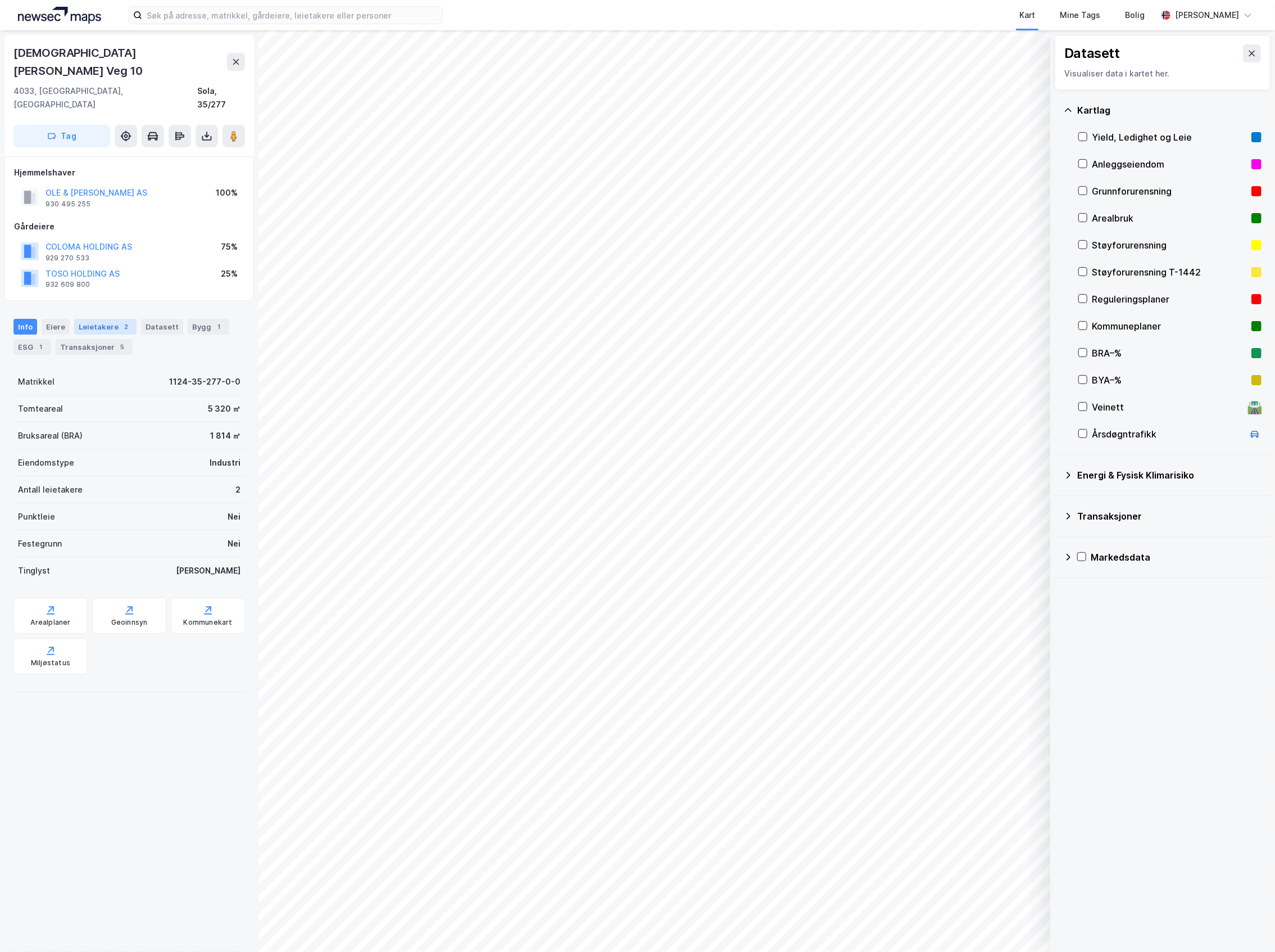
click at [101, 319] on div "Leietakere 2" at bounding box center [105, 327] width 62 height 16
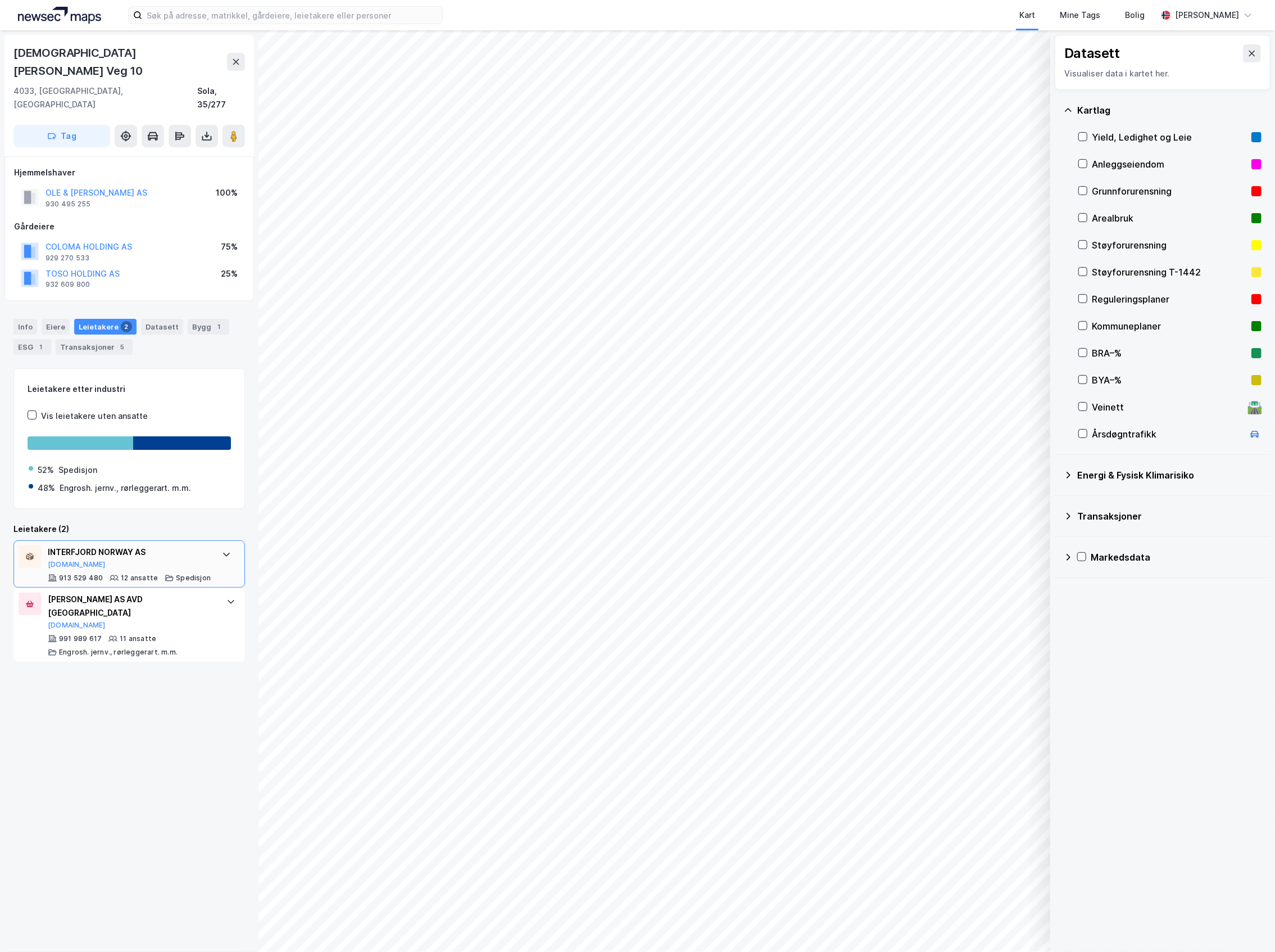
click at [160, 545] on div "INTERFJORD NORWAY AS" at bounding box center [129, 551] width 163 height 13
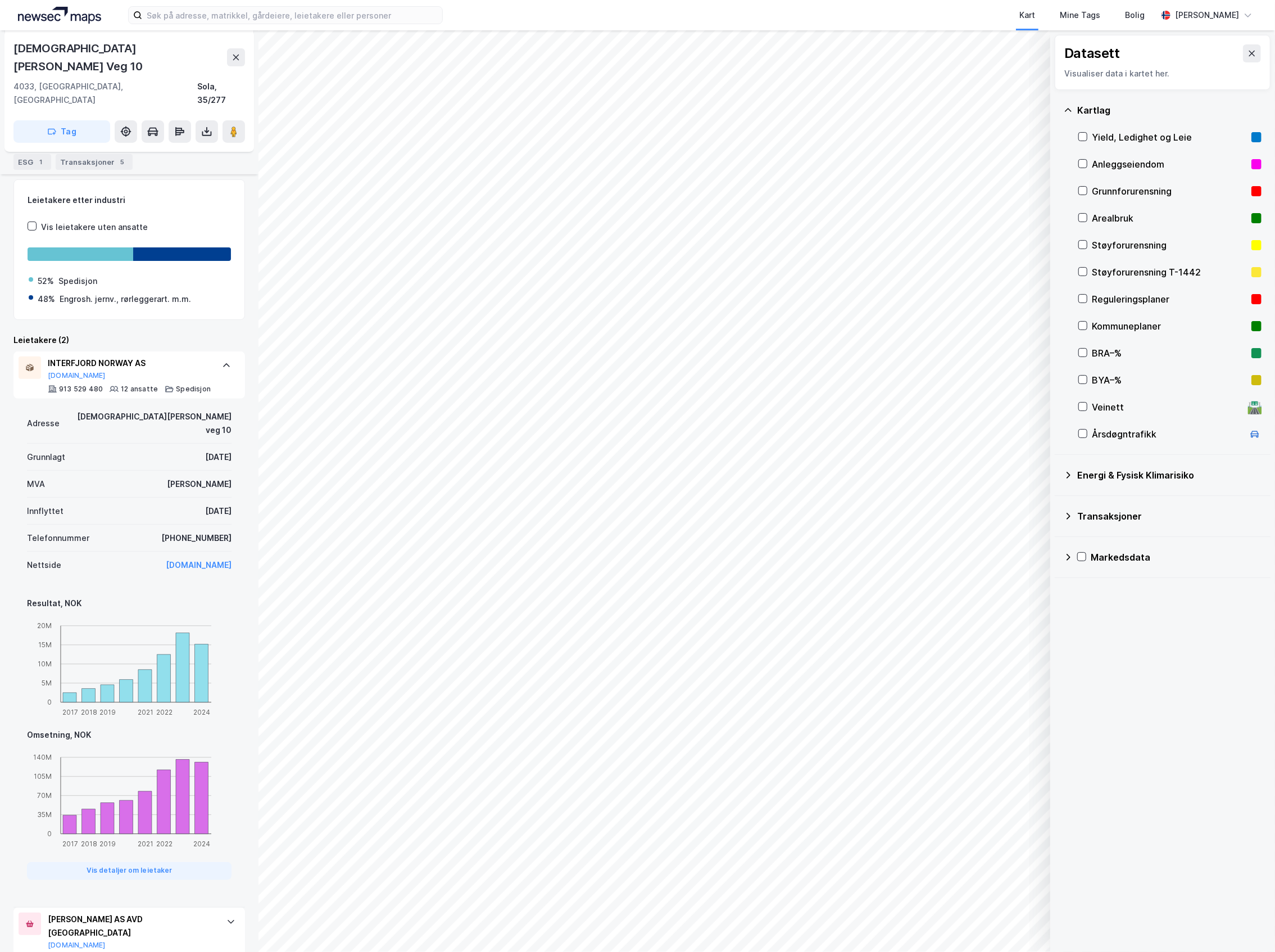
scroll to position [114, 0]
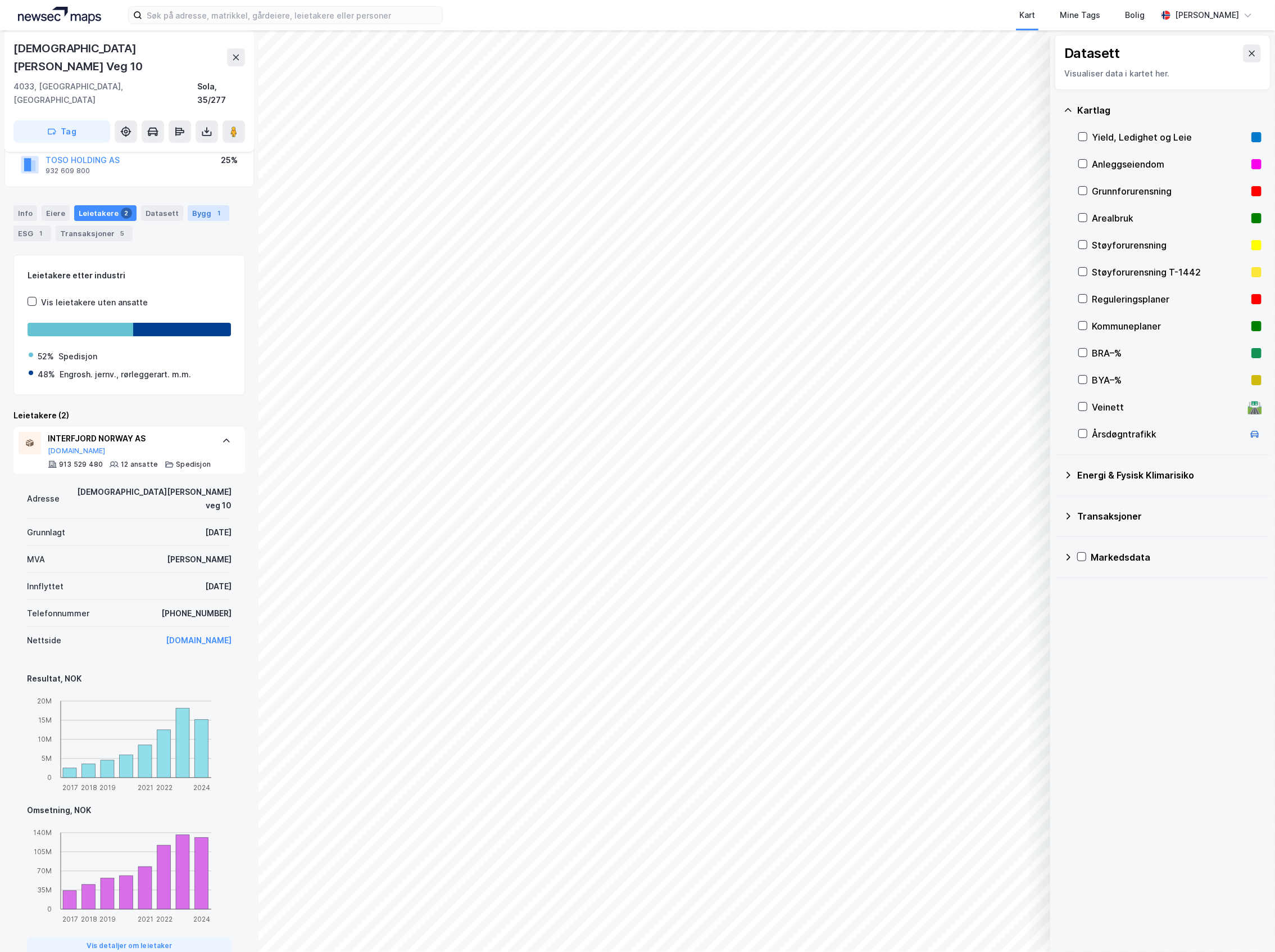
click at [196, 205] on div "Bygg 1" at bounding box center [209, 213] width 42 height 16
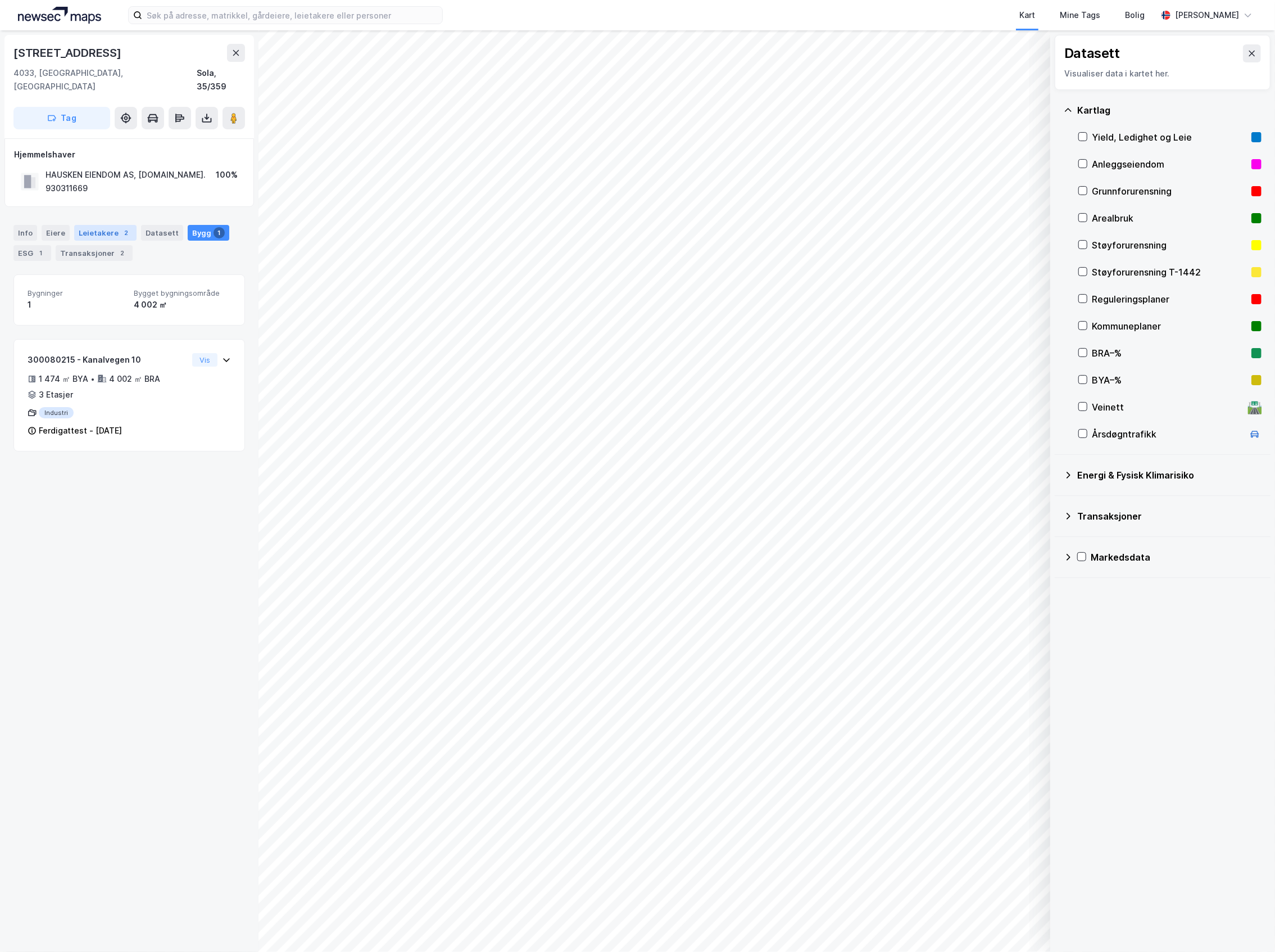
click at [102, 224] on div "Leietakere 2" at bounding box center [105, 232] width 62 height 16
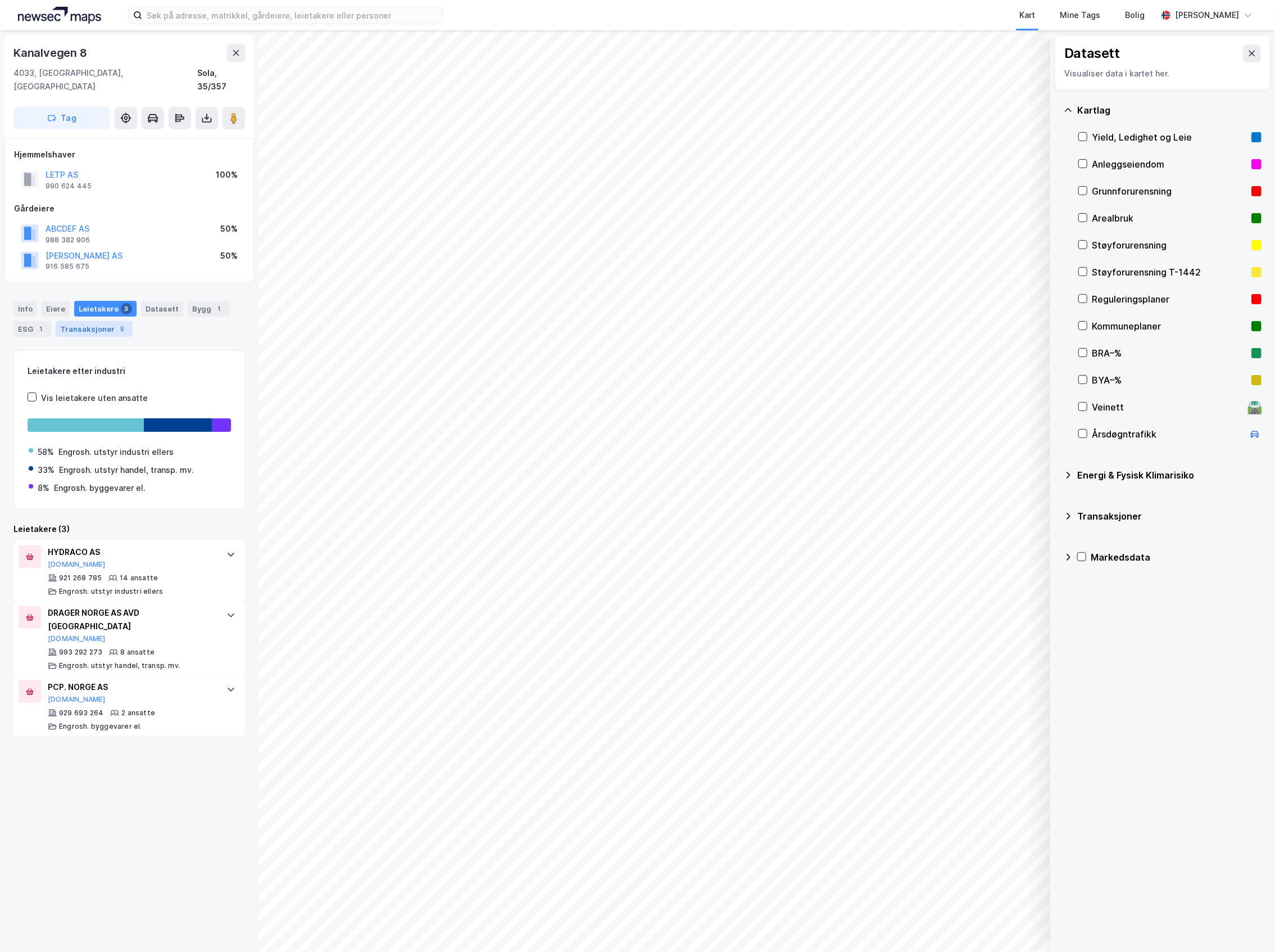
click at [104, 321] on div "Transaksjoner 5" at bounding box center [94, 328] width 77 height 16
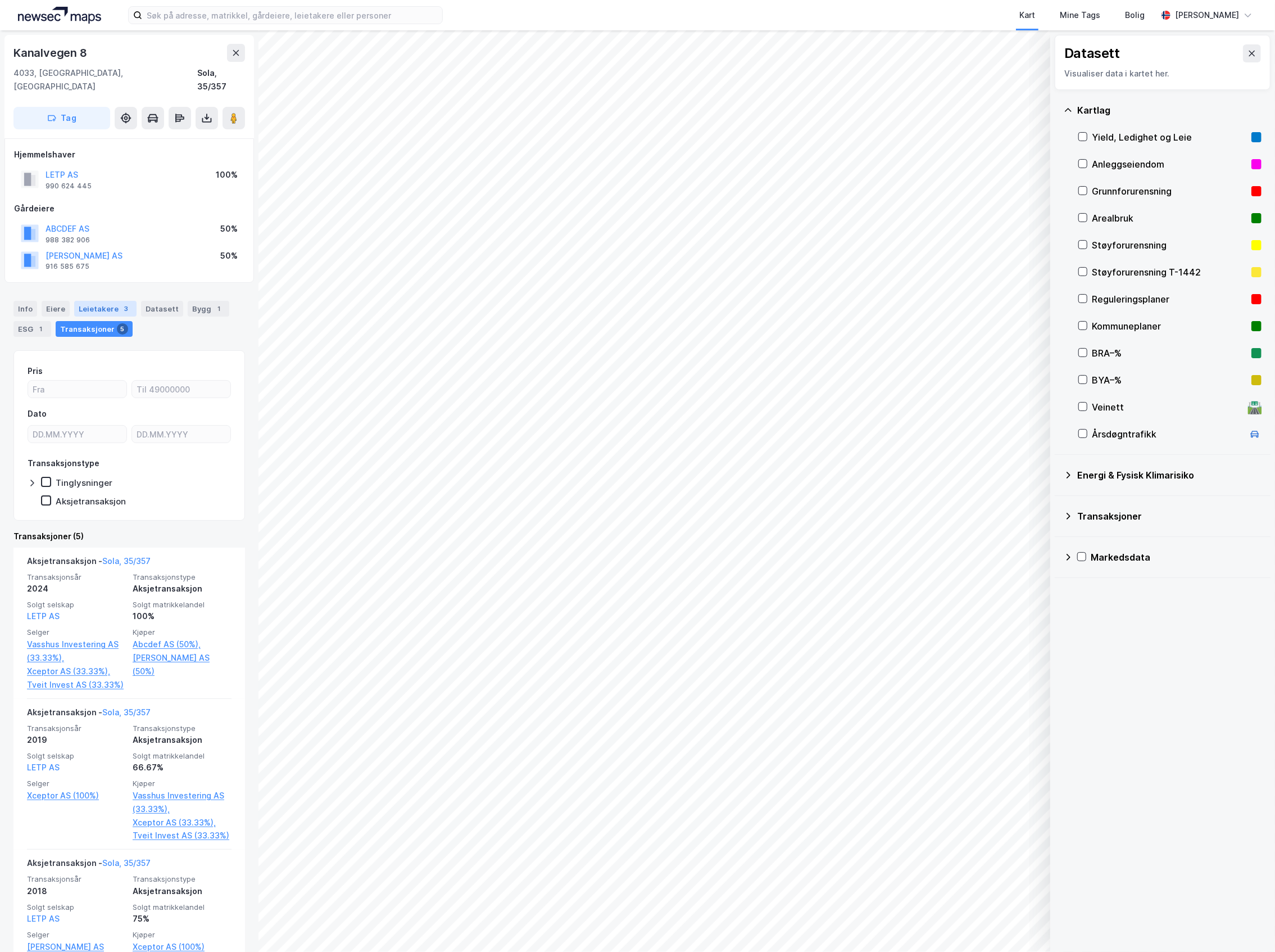
click at [106, 300] on div "Leietakere 3" at bounding box center [105, 308] width 62 height 16
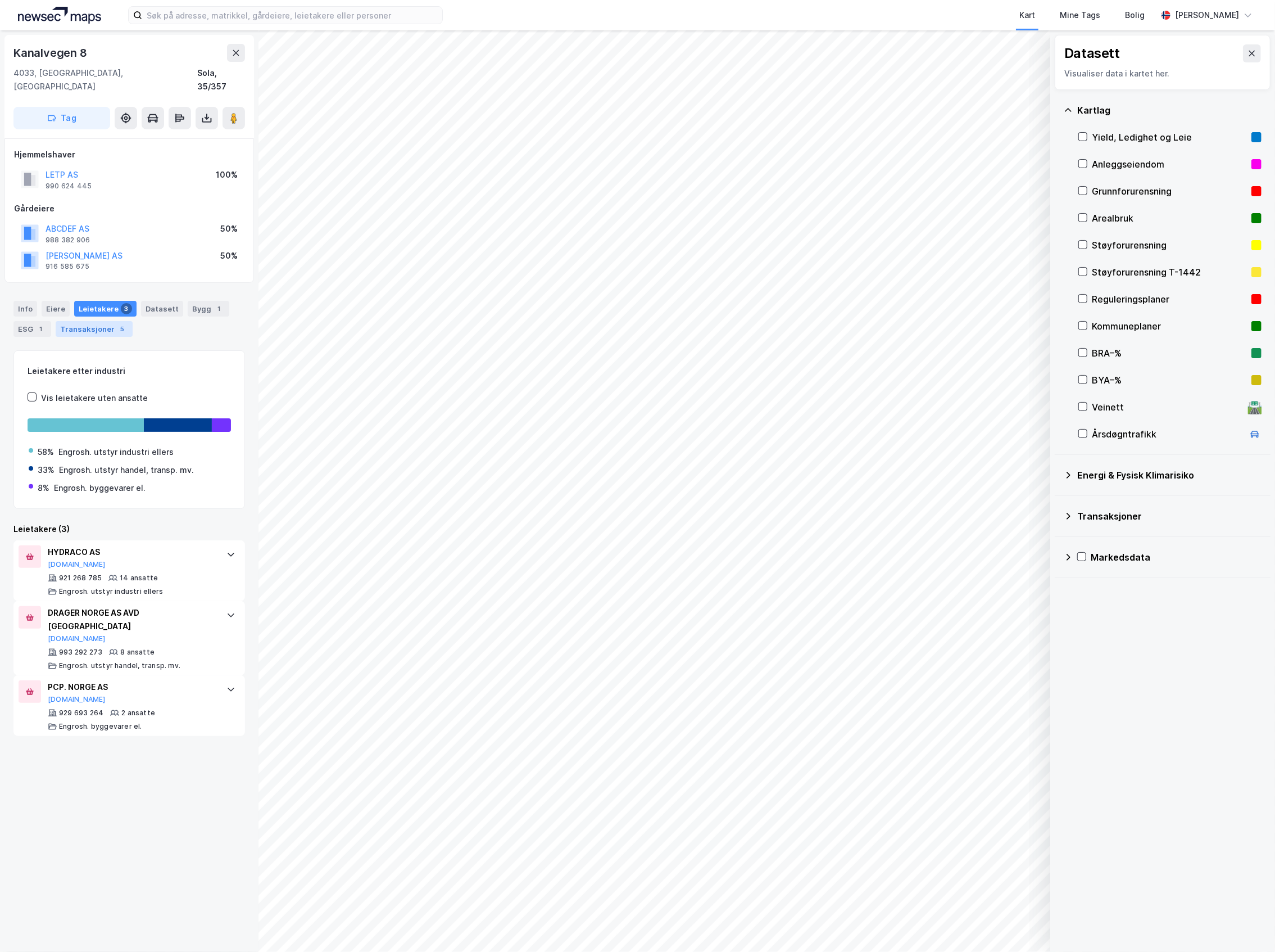
click at [56, 322] on div "Transaksjoner 5" at bounding box center [94, 328] width 77 height 16
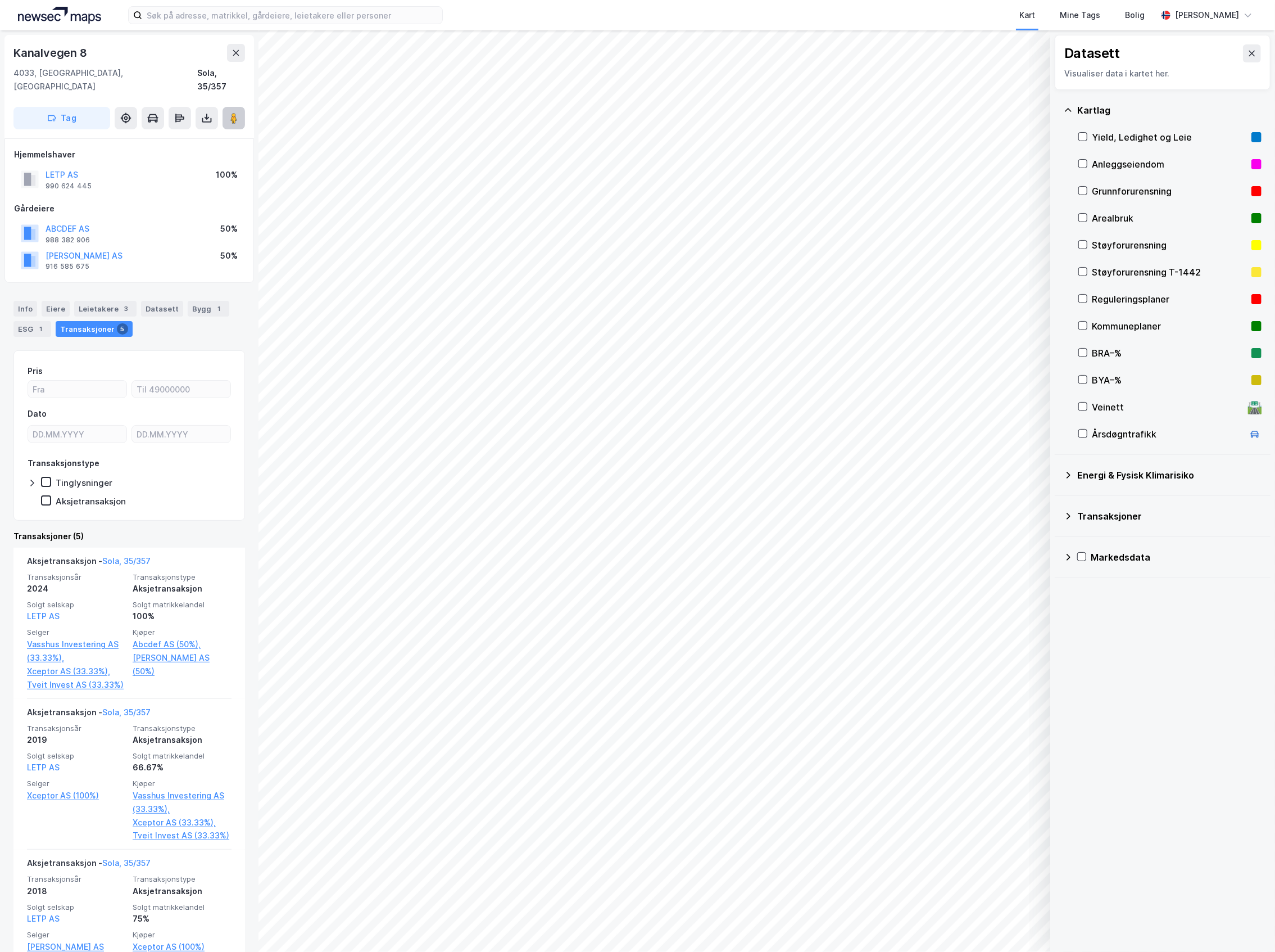
click at [241, 107] on button at bounding box center [234, 118] width 23 height 23
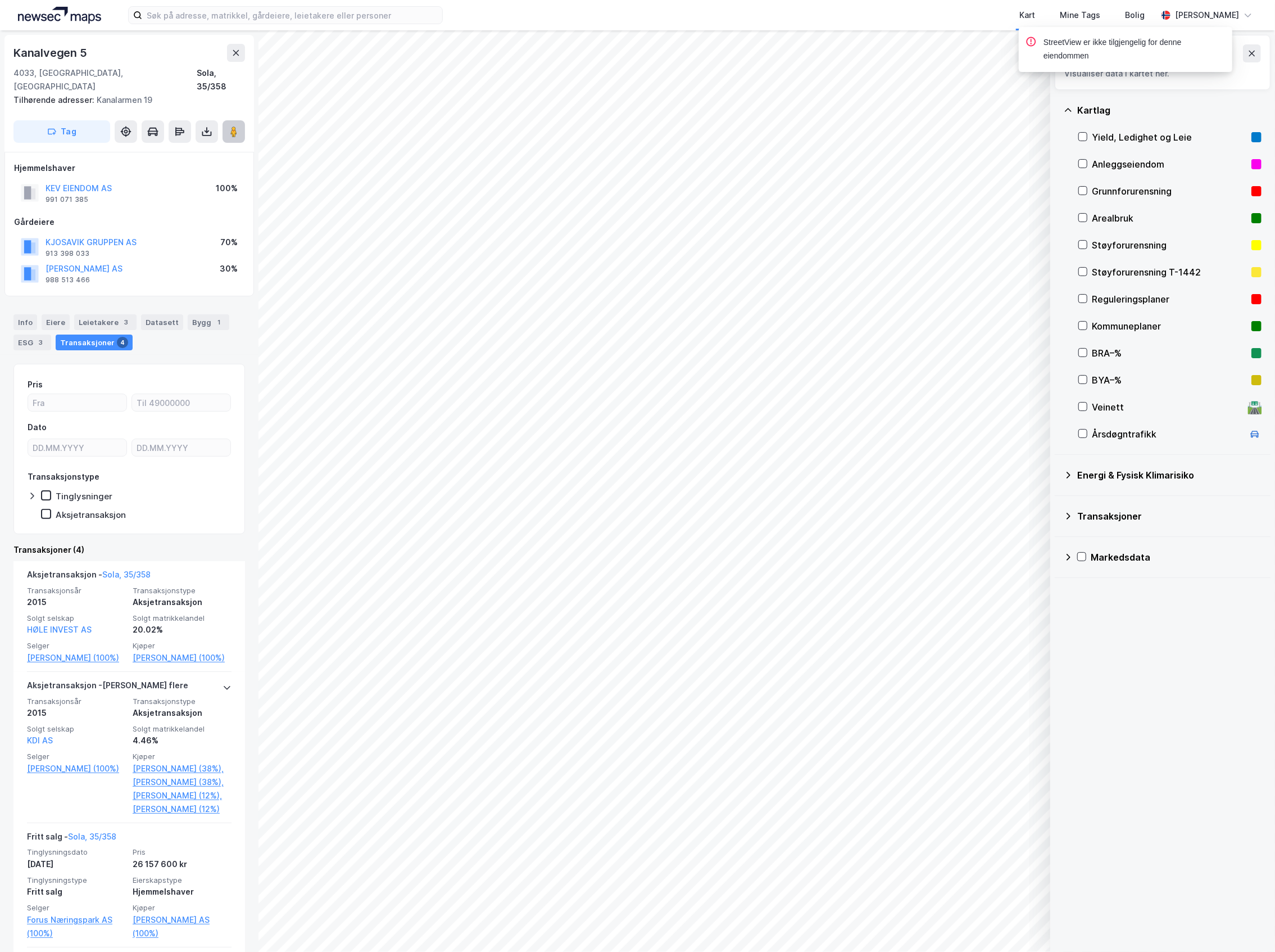
click at [234, 126] on image at bounding box center [234, 131] width 7 height 11
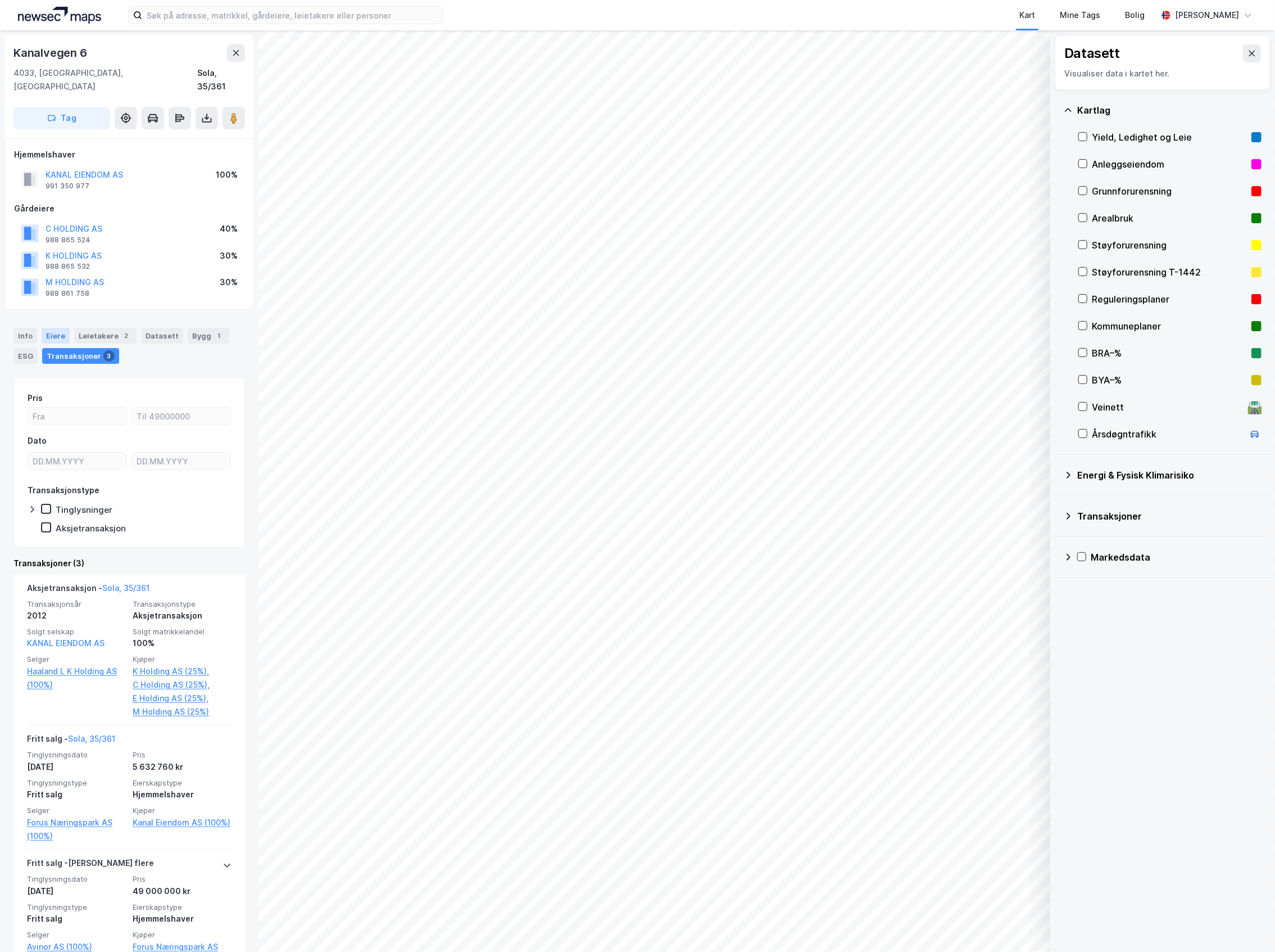
click at [58, 328] on div "Eiere" at bounding box center [56, 335] width 28 height 16
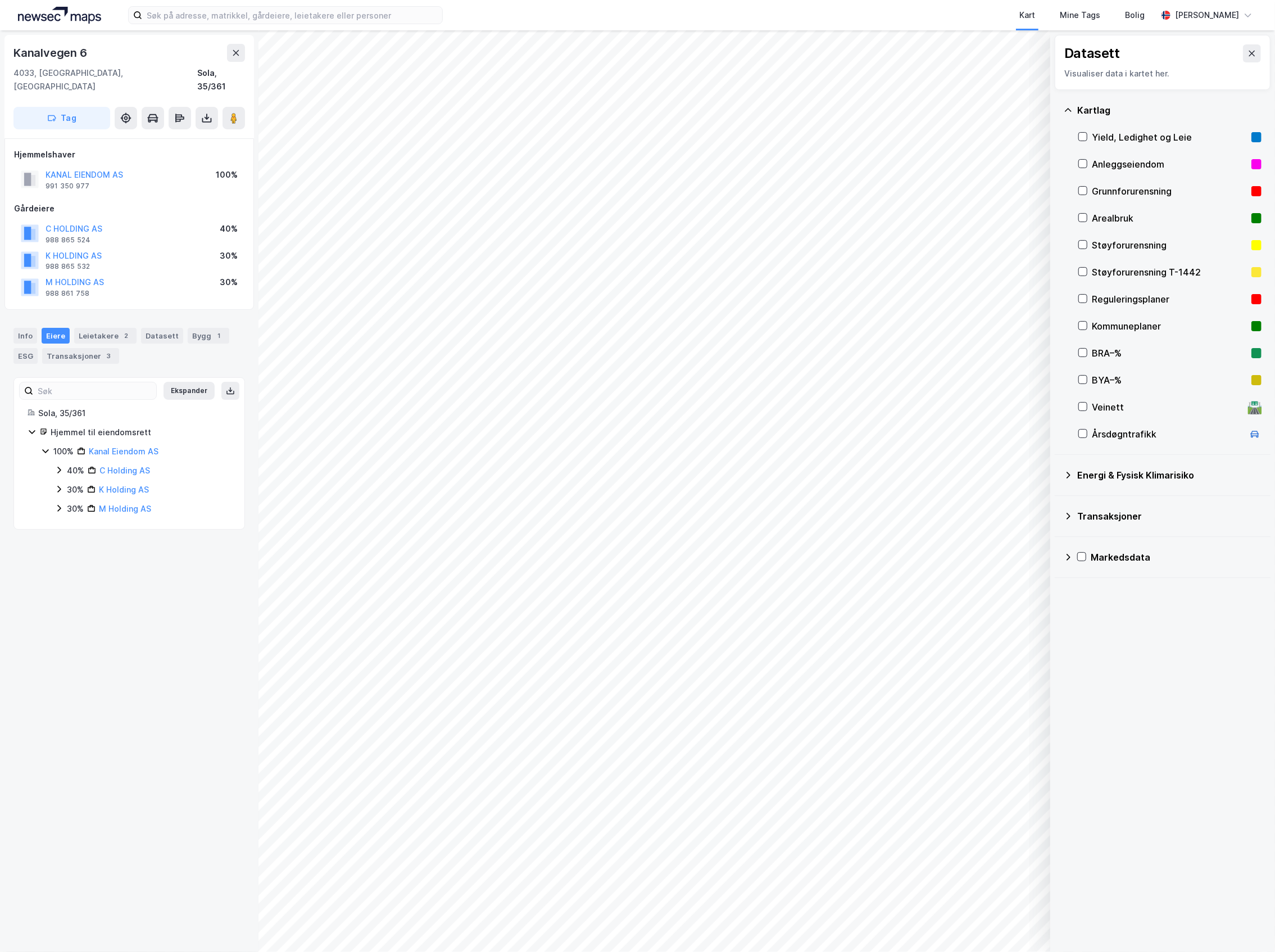
click at [64, 464] on div "40% C Holding AS" at bounding box center [142, 470] width 176 height 13
click at [70, 515] on div "30%" at bounding box center [75, 521] width 17 height 13
click at [71, 554] on div "30%" at bounding box center [75, 560] width 17 height 13
click at [108, 328] on div "Leietakere 2" at bounding box center [105, 335] width 62 height 16
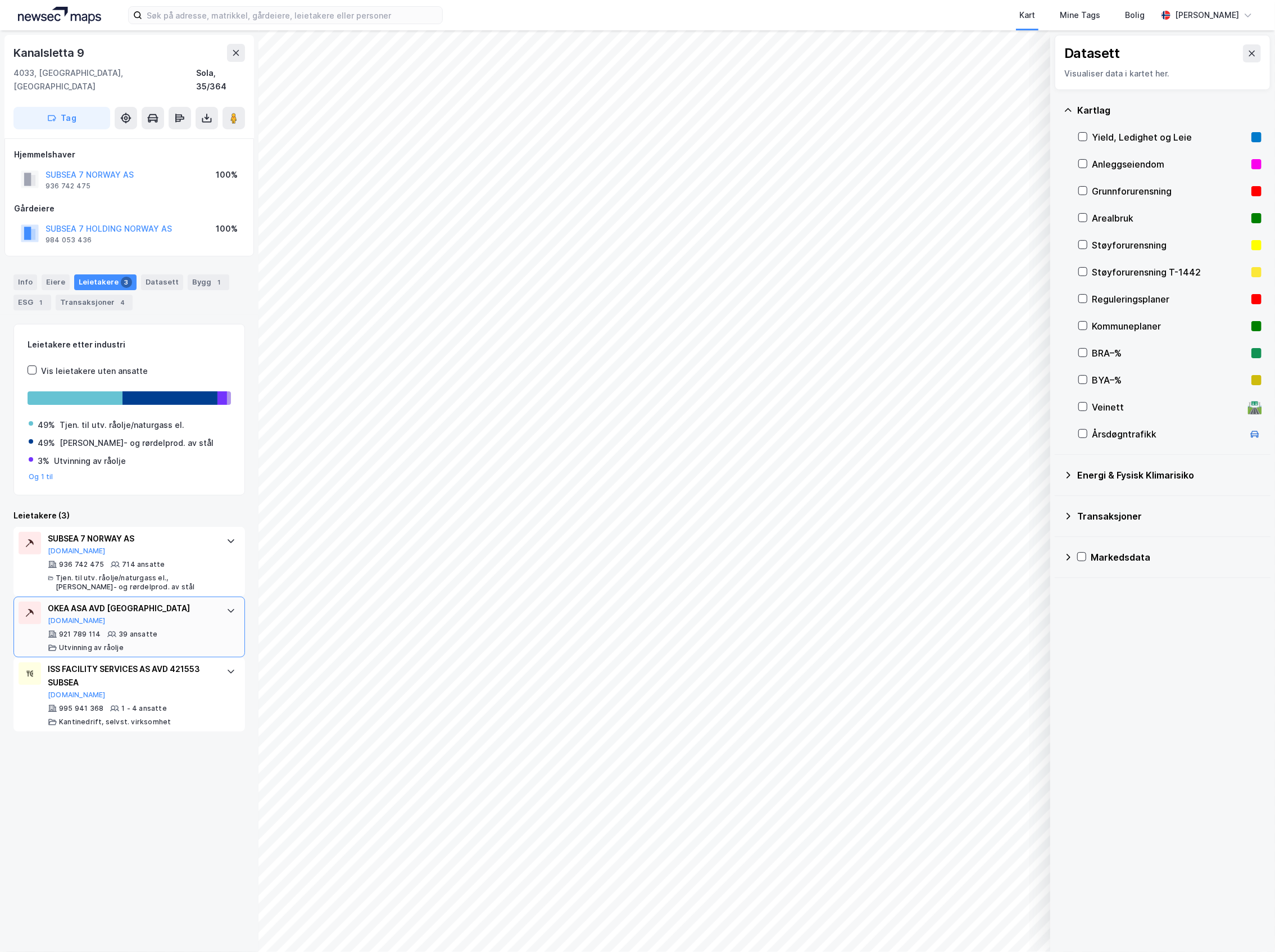
click at [200, 608] on div "OKEA ASA AVD STAVANGER Brreg.no" at bounding box center [132, 613] width 168 height 24
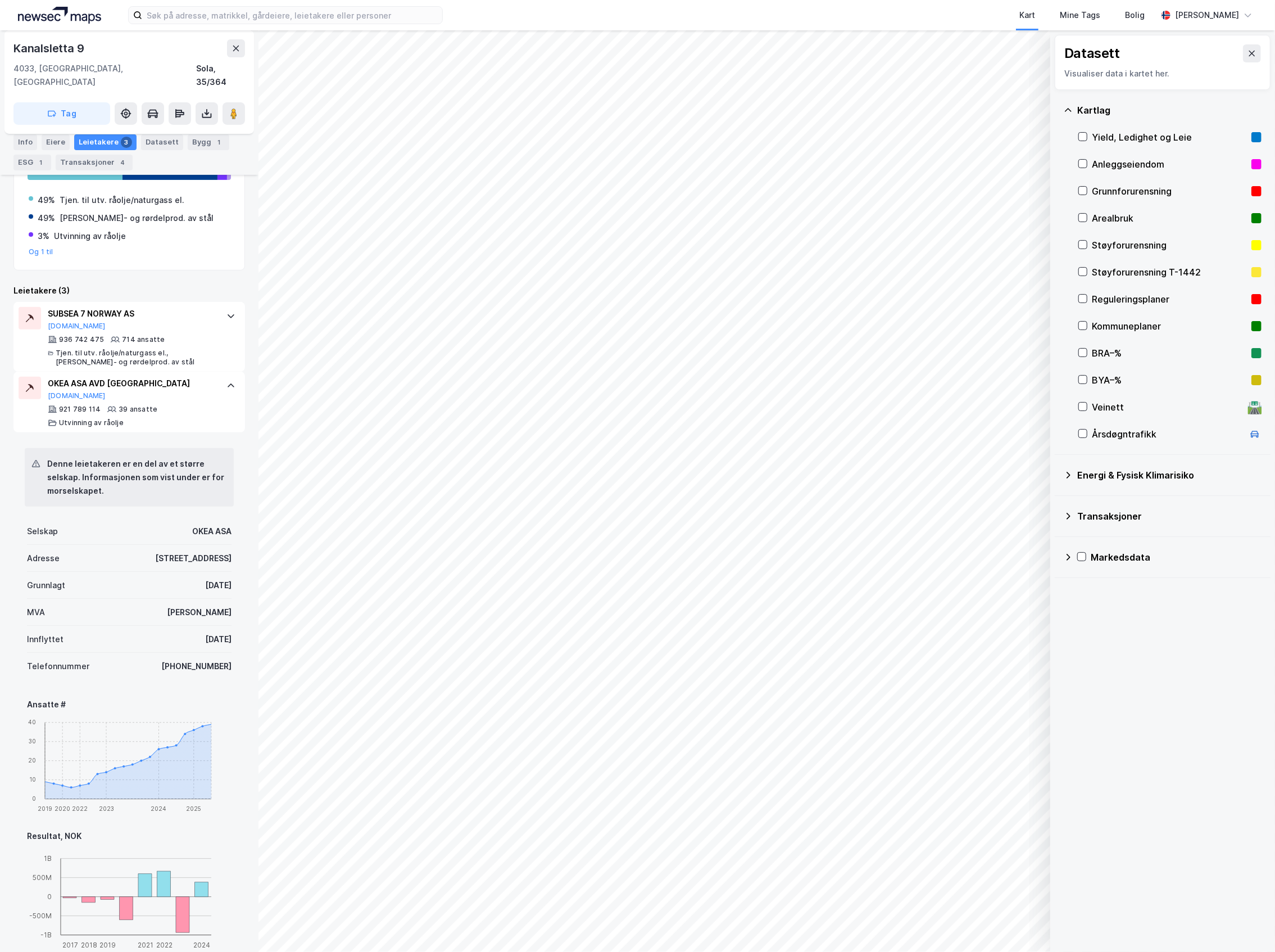
scroll to position [300, 0]
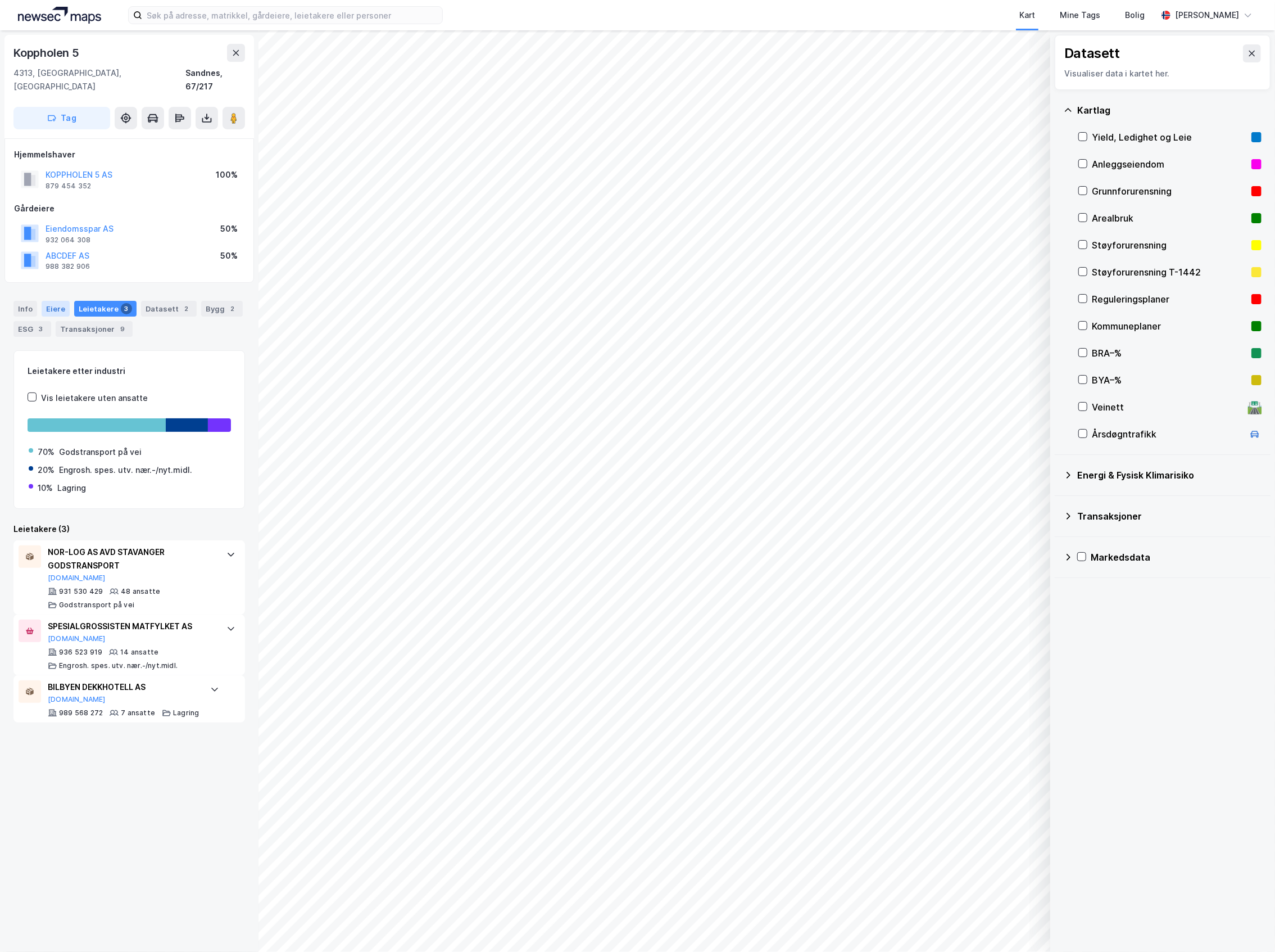
click at [58, 300] on div "Eiere" at bounding box center [56, 308] width 28 height 16
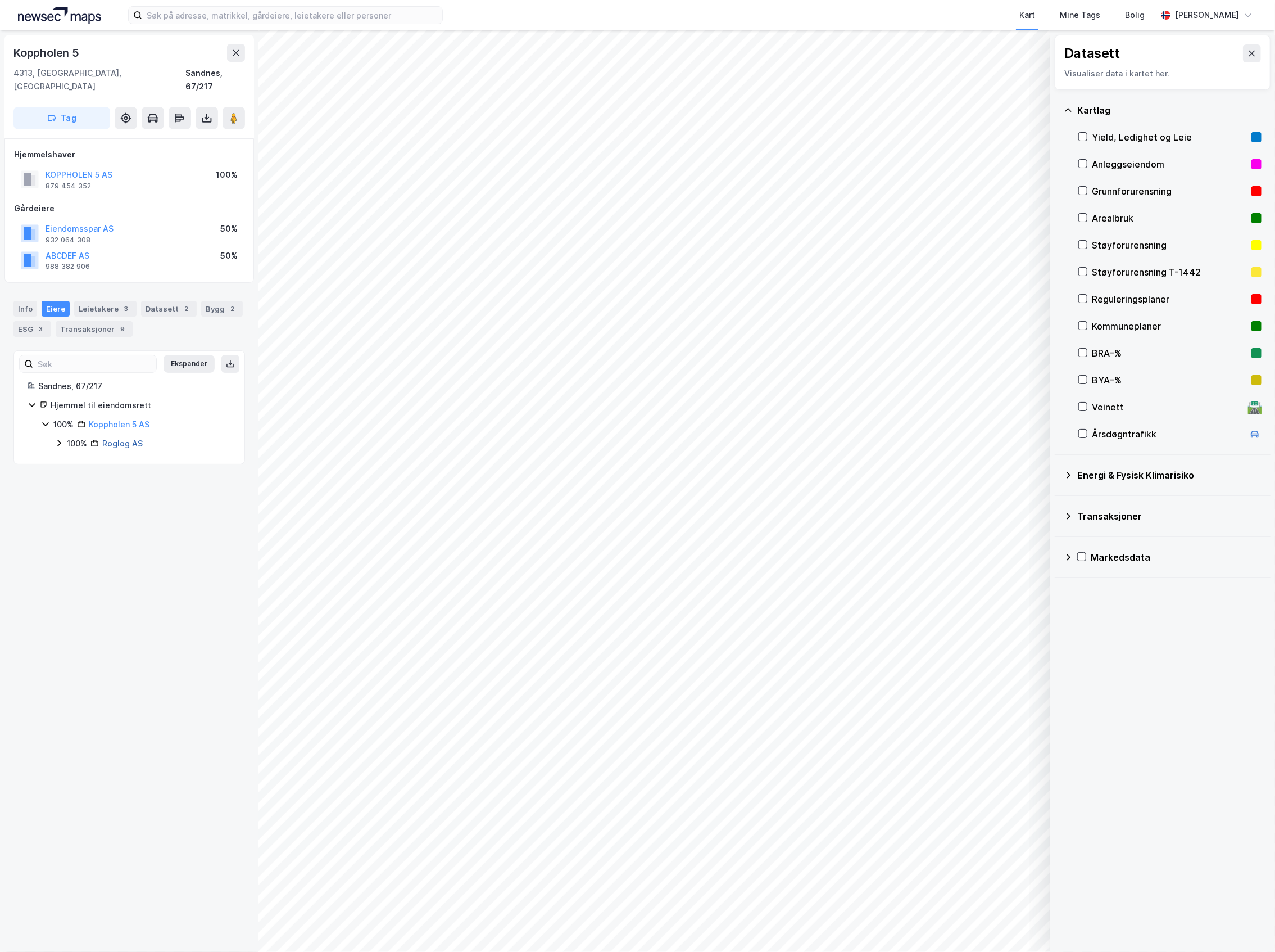
click at [119, 438] on link "Roglog AS" at bounding box center [122, 443] width 40 height 10
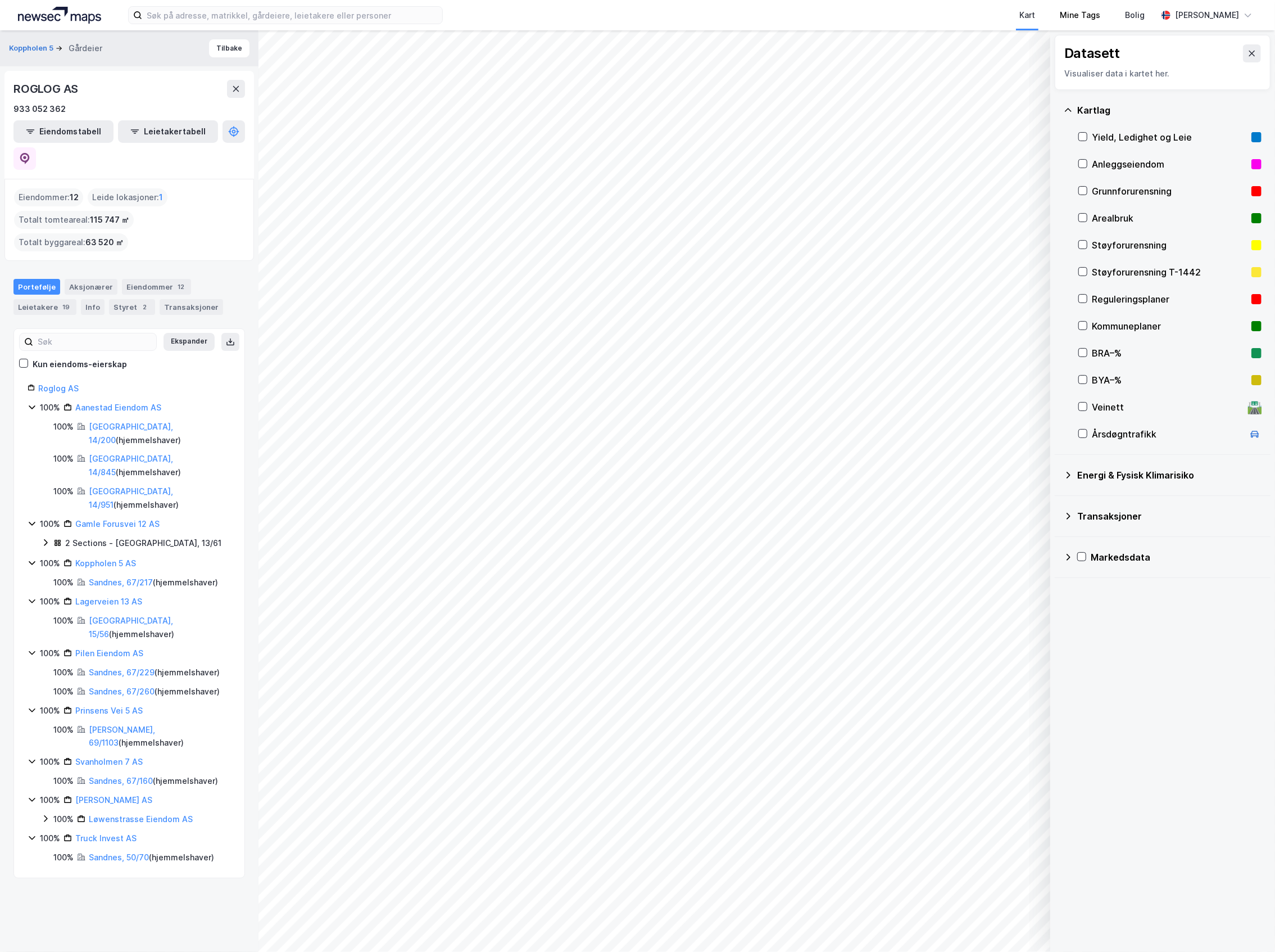
click at [1038, 8] on div "Kart" at bounding box center [1028, 15] width 23 height 20
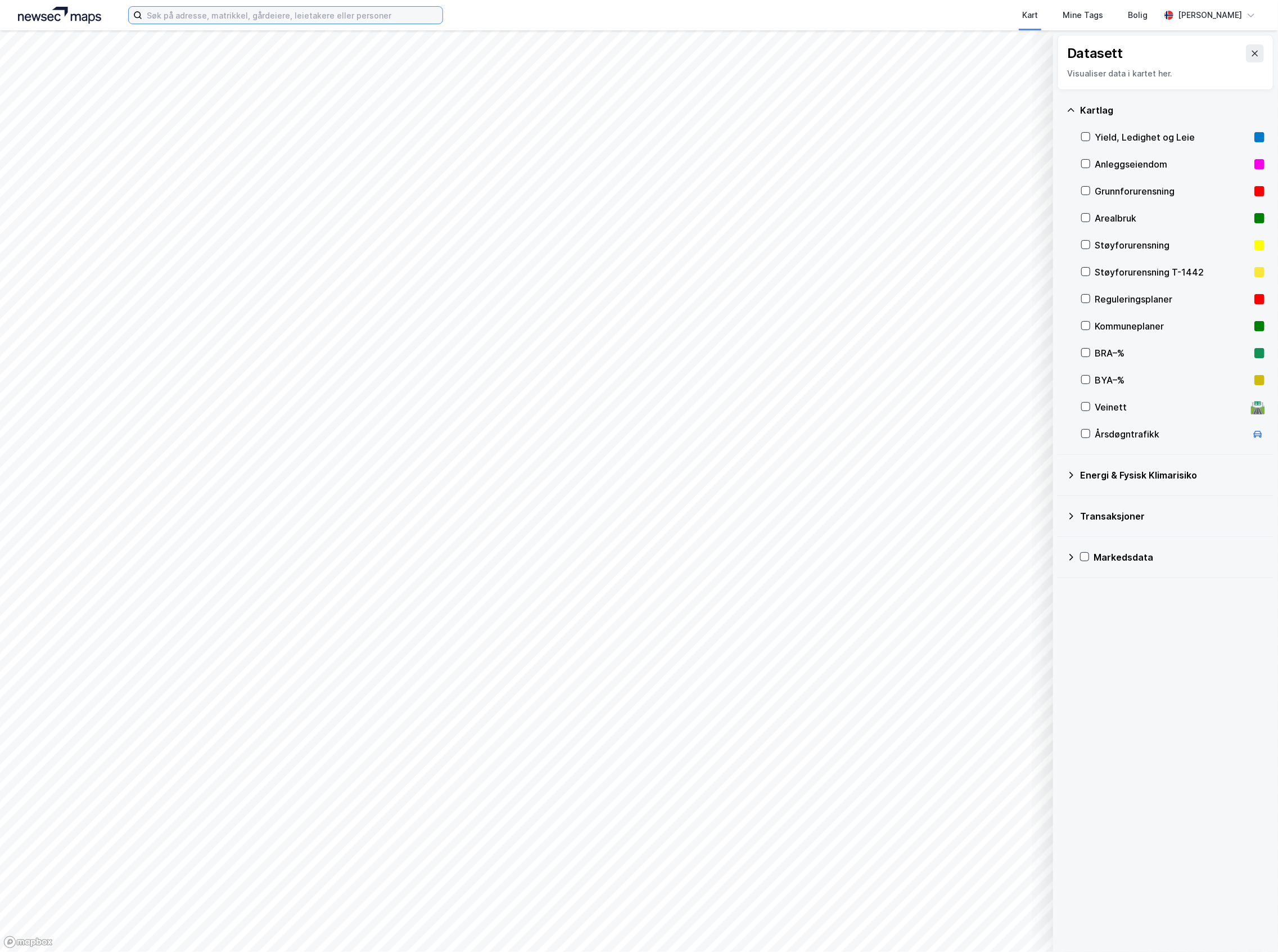
click at [281, 20] on input at bounding box center [293, 15] width 301 height 17
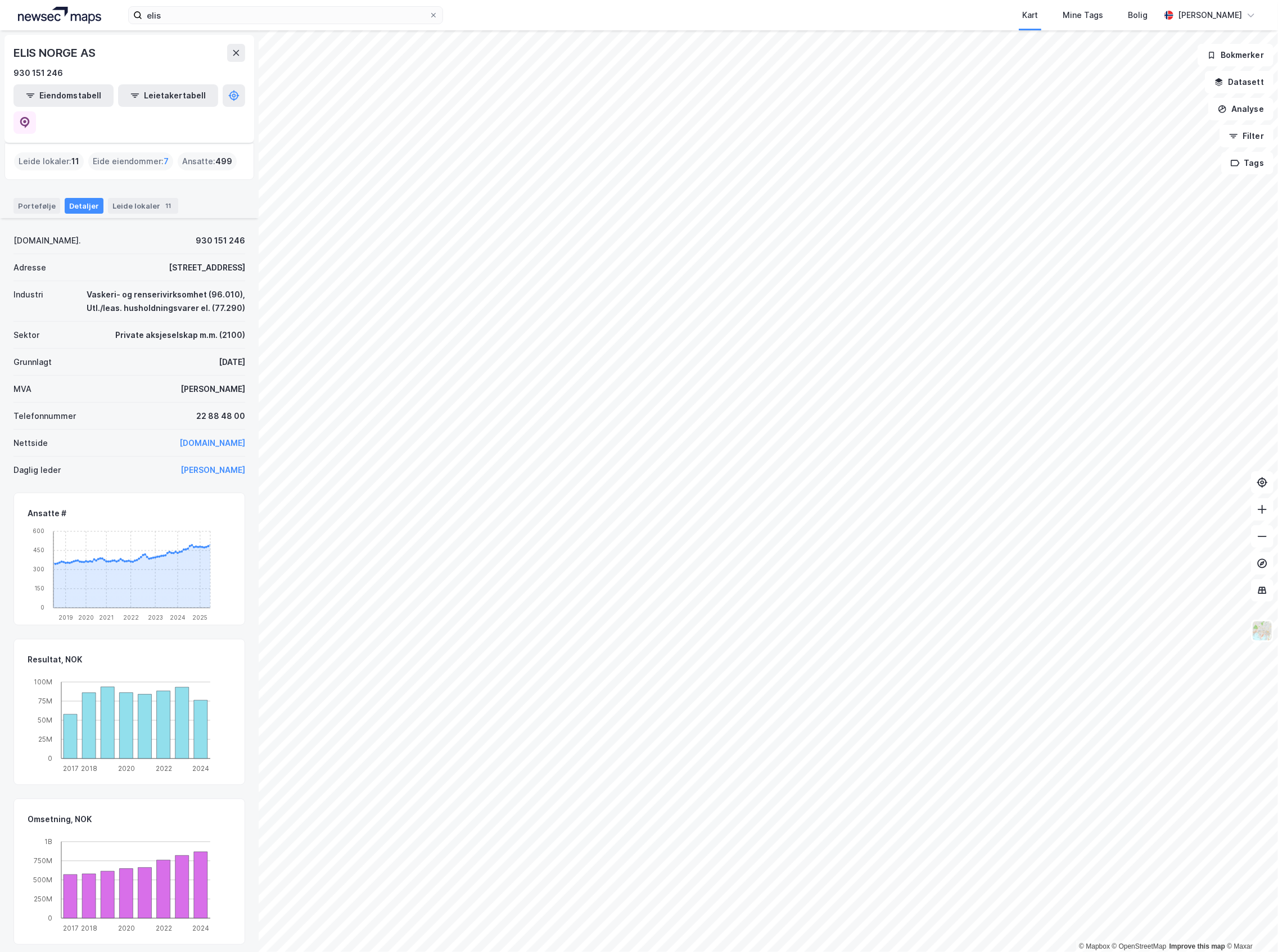
scroll to position [171, 0]
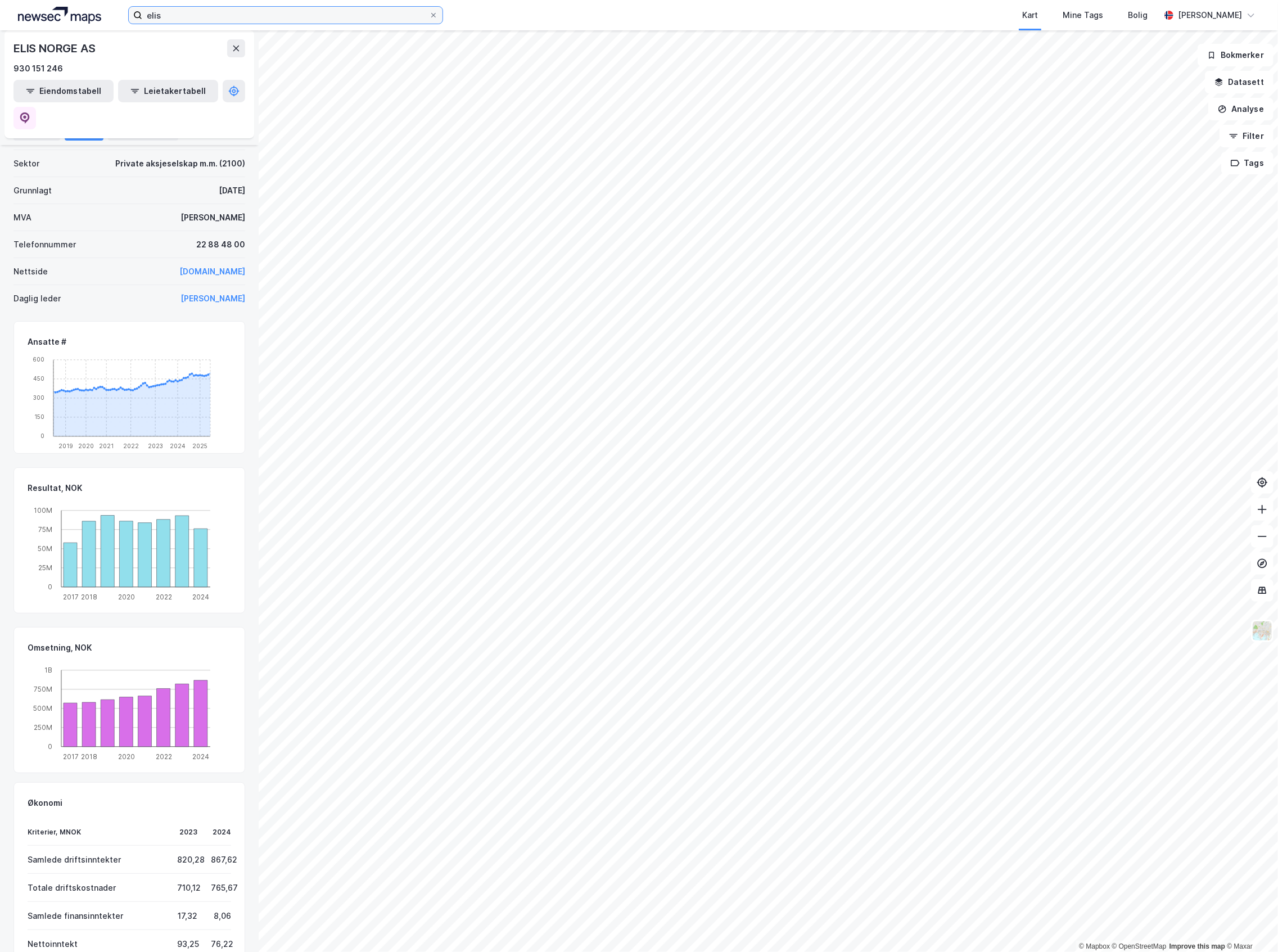
click at [310, 17] on input "elis" at bounding box center [286, 15] width 287 height 17
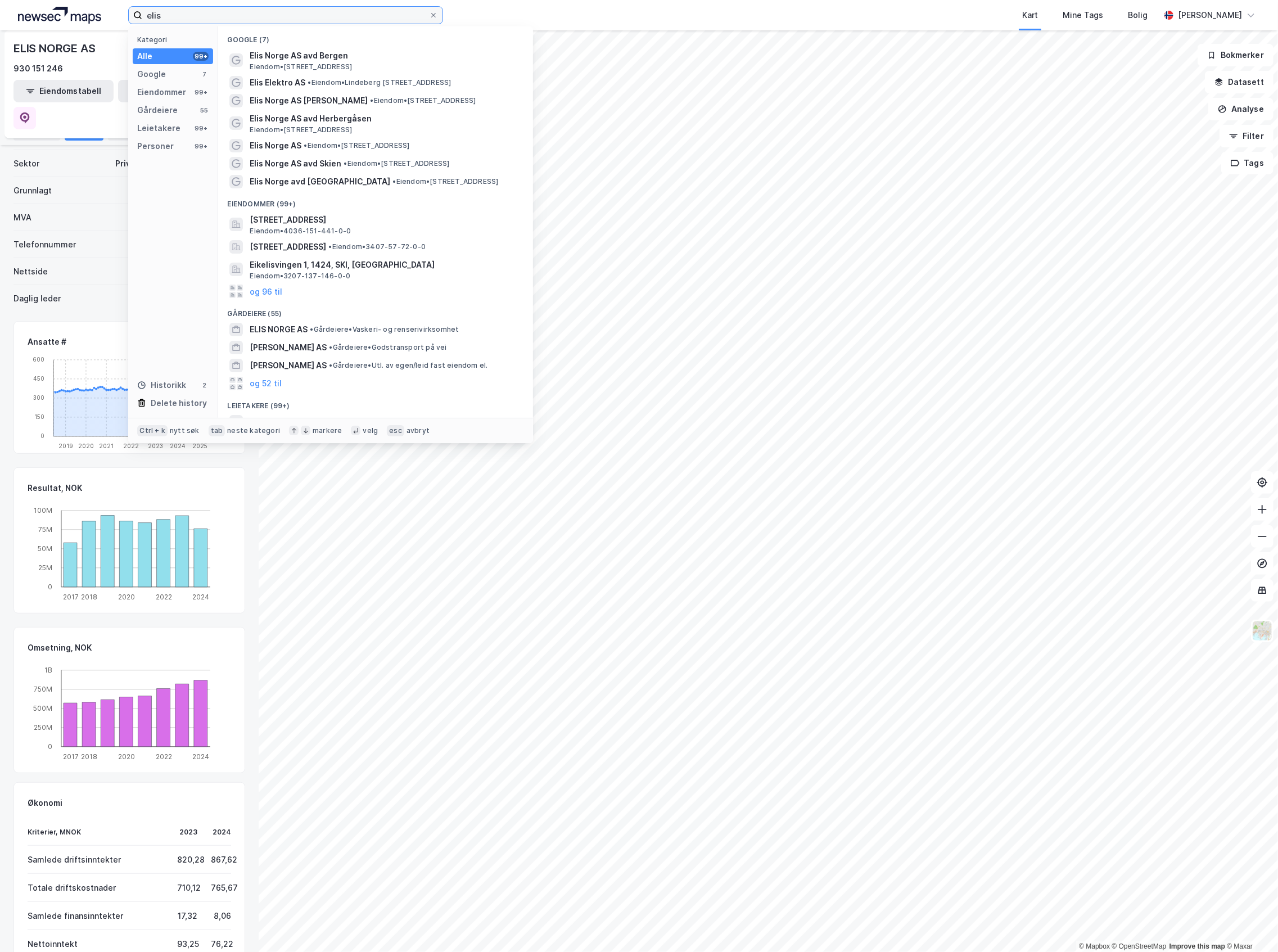
click at [310, 17] on input "elis" at bounding box center [286, 15] width 287 height 17
type input "roglog"
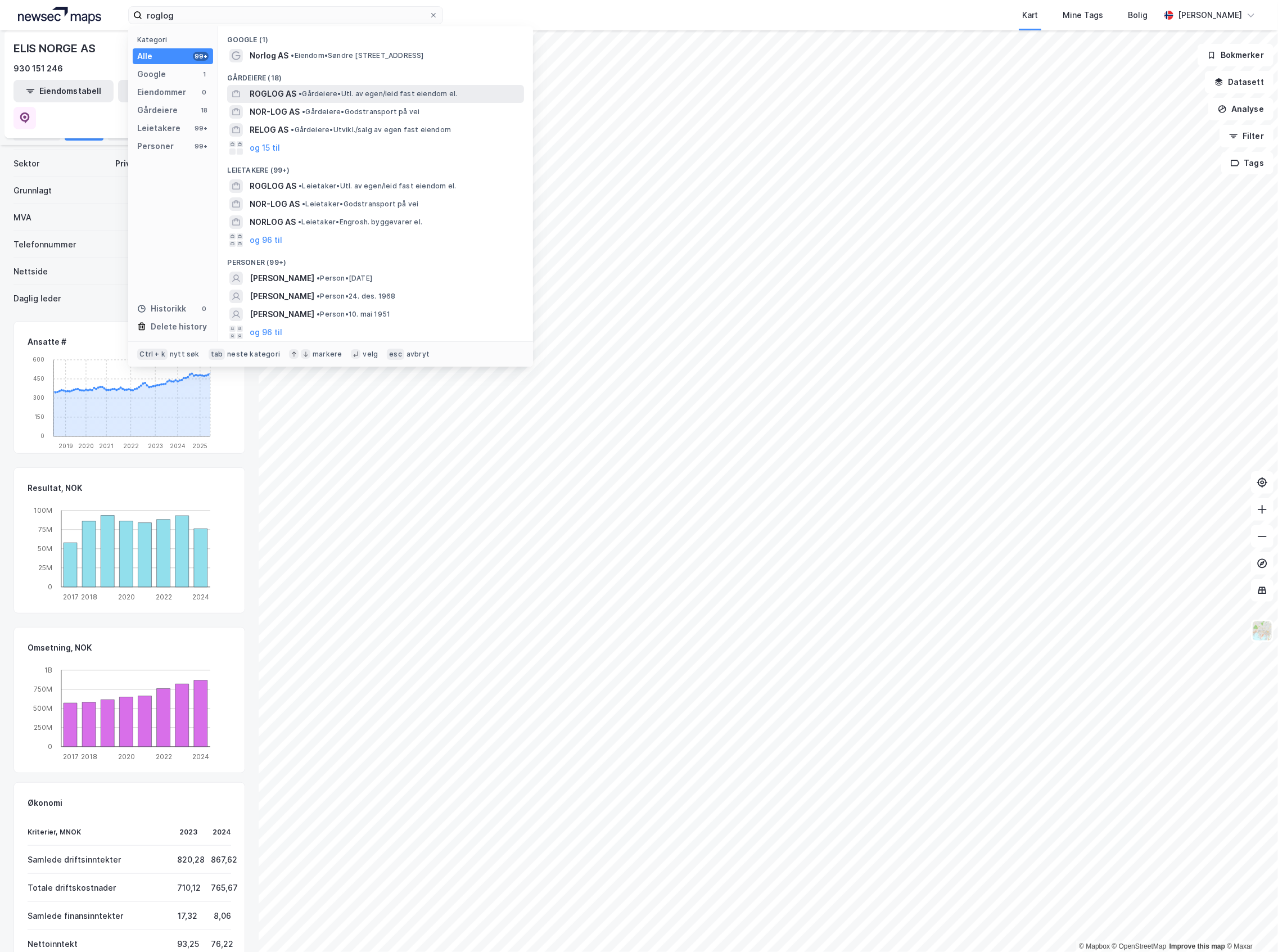
click at [295, 86] on div "ROGLOG AS • Gårdeiere • Utl. av egen/leid fast eiendom el." at bounding box center [376, 93] width 297 height 18
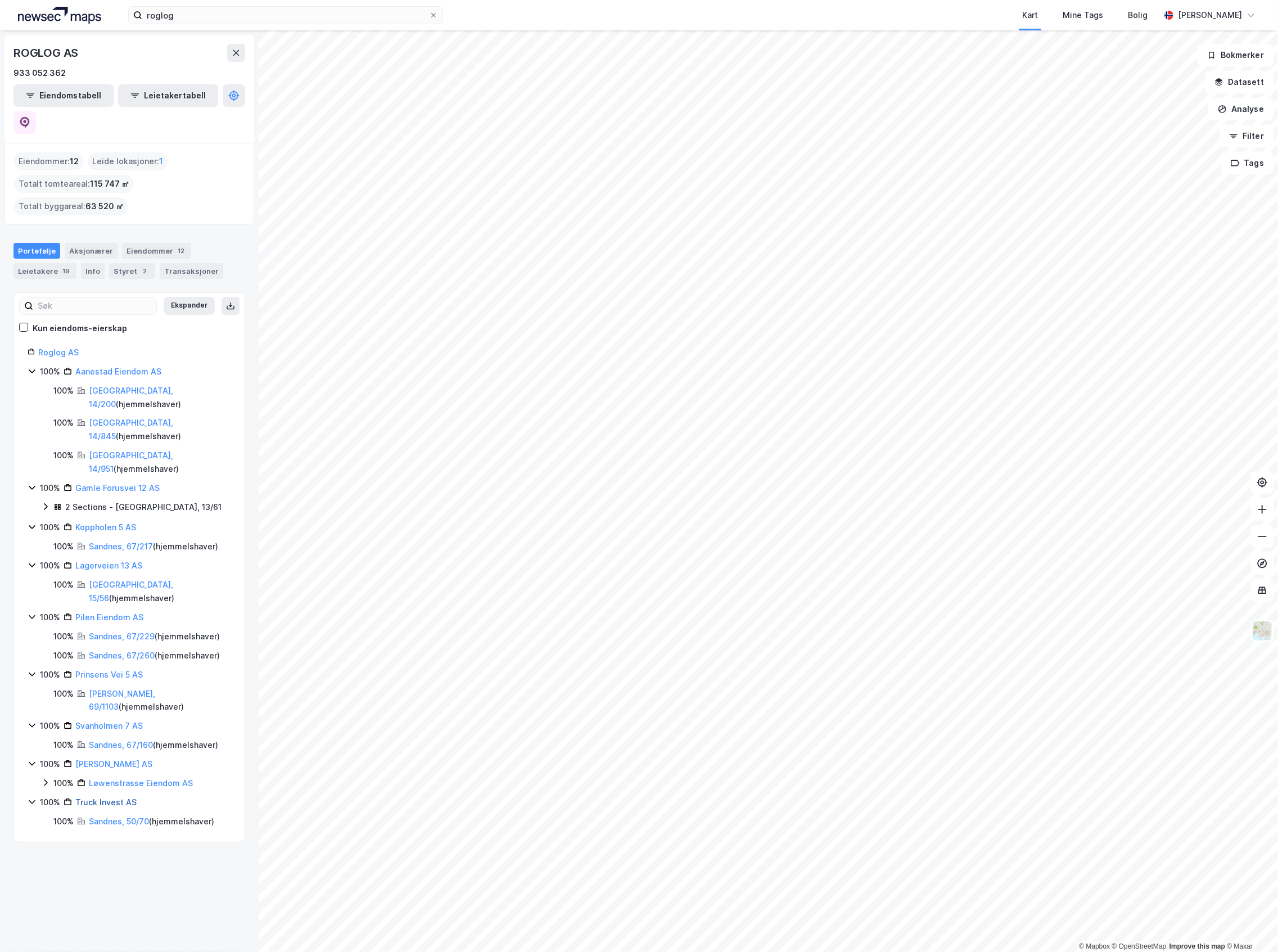
click at [114, 797] on link "Truck Invest AS" at bounding box center [106, 802] width 61 height 10
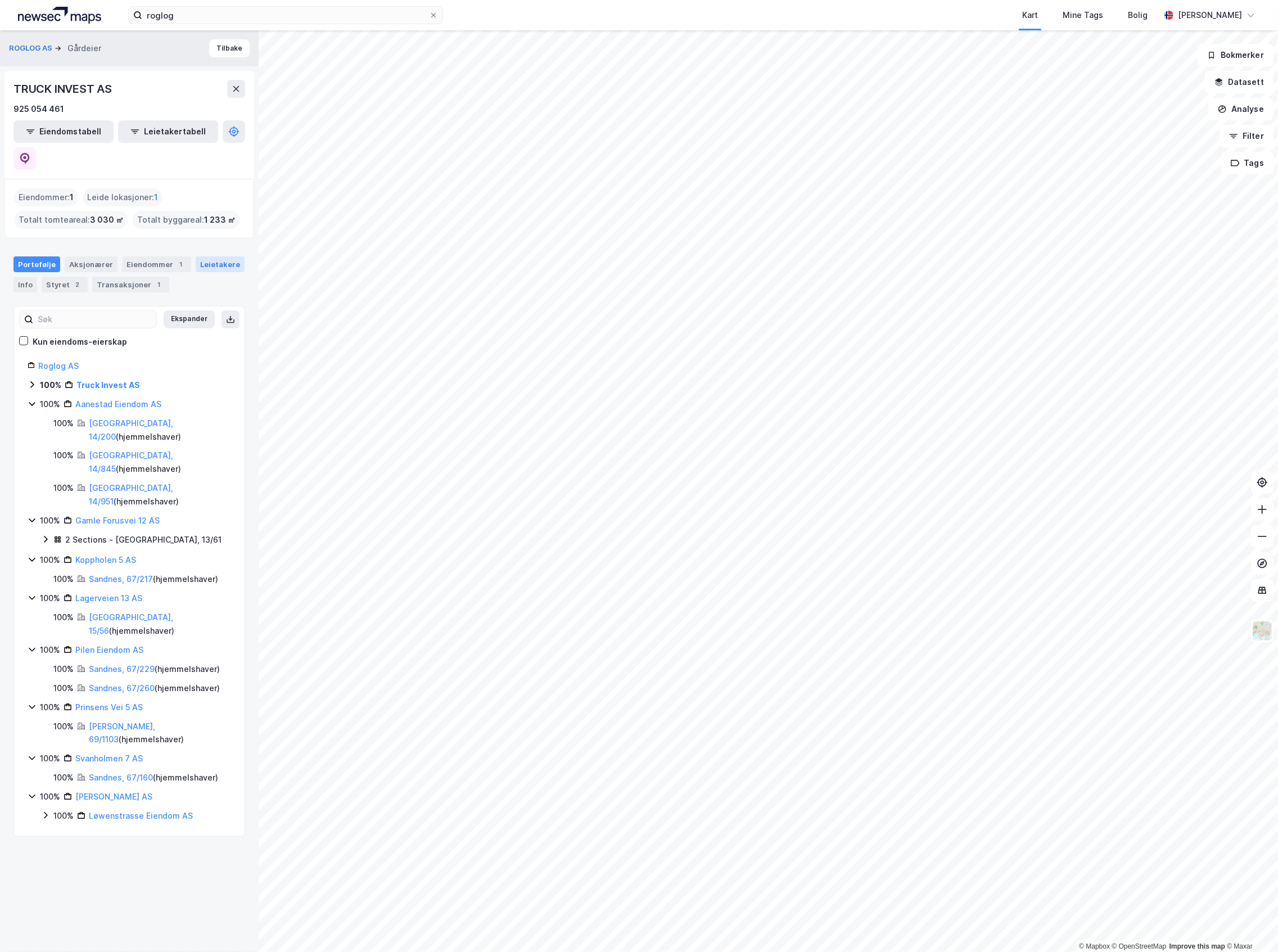
click at [217, 256] on div "Leietakere" at bounding box center [220, 264] width 49 height 16
